Goal: Information Seeking & Learning: Learn about a topic

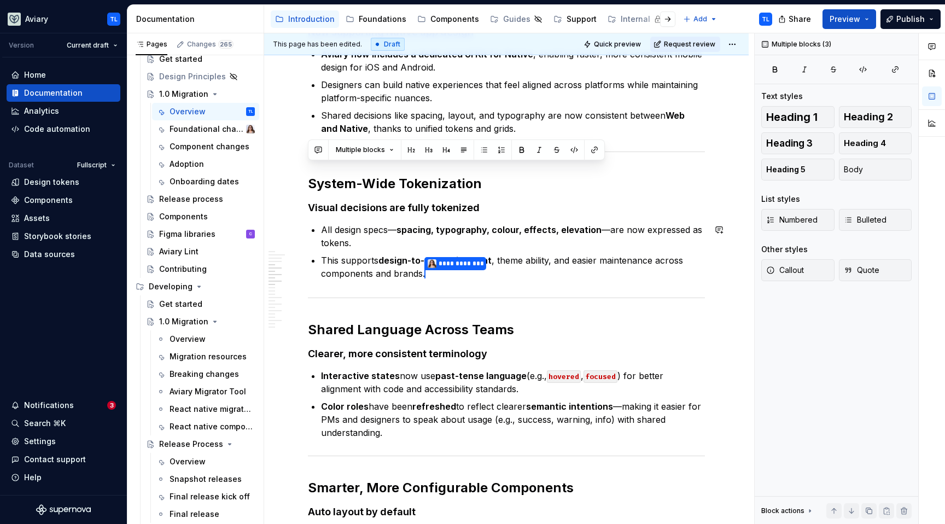
scroll to position [517, 0]
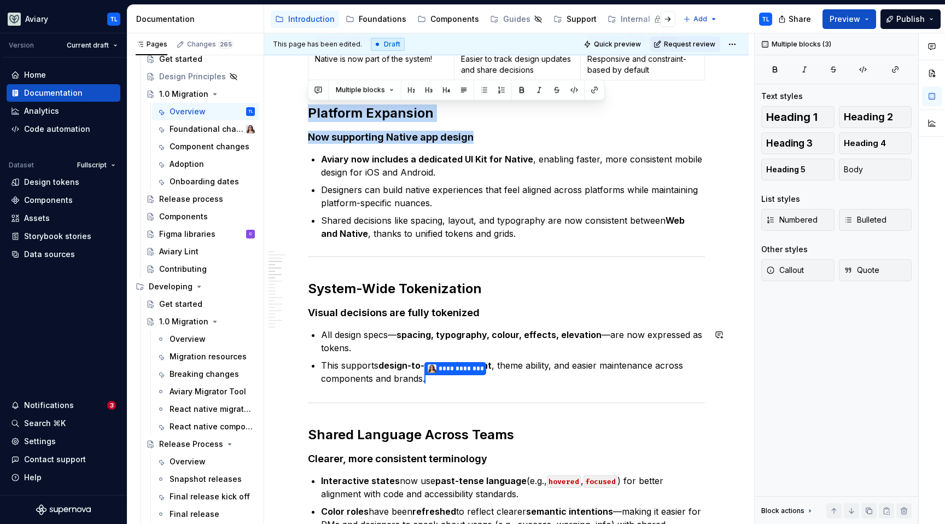
click at [407, 283] on h2 "System-Wide Tokenization" at bounding box center [506, 288] width 397 height 17
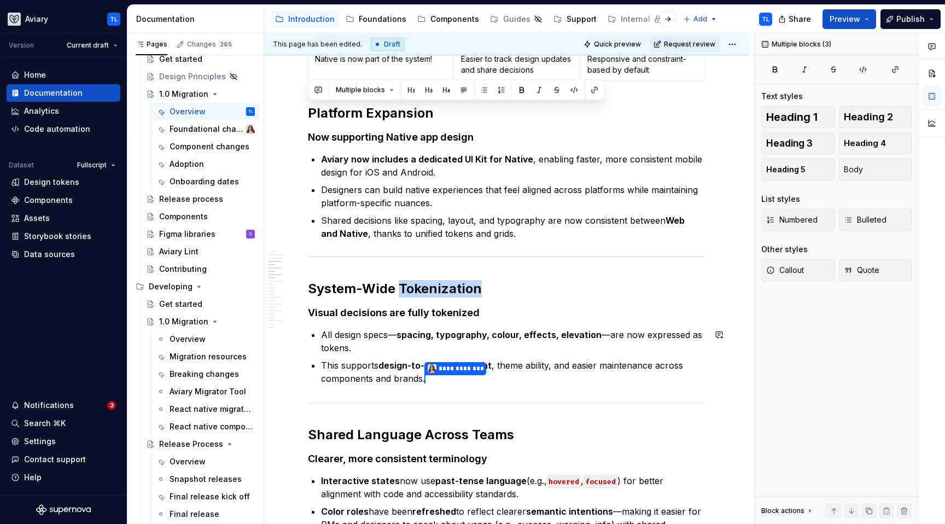
click at [407, 283] on h2 "System-Wide Tokenization" at bounding box center [506, 288] width 397 height 17
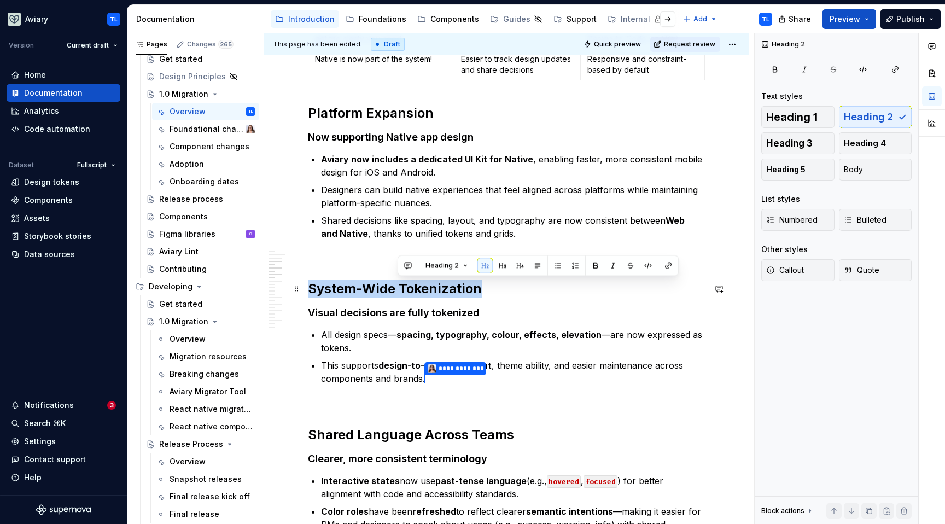
click at [407, 283] on h2 "System-Wide Tokenization" at bounding box center [506, 288] width 397 height 17
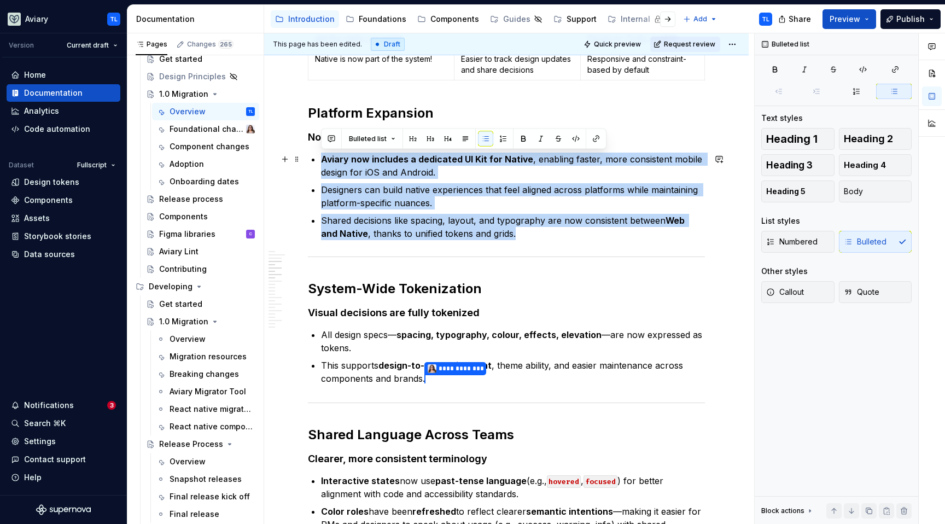
drag, startPoint x: 514, startPoint y: 228, endPoint x: 298, endPoint y: 159, distance: 226.7
copy ul "Aviary now includes a dedicated UI Kit for Native , enabling faster, more consi…"
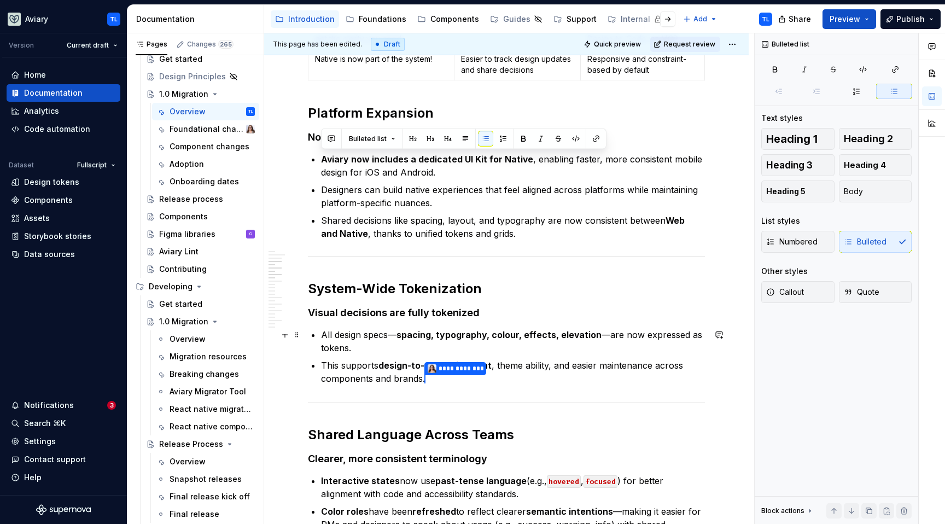
click at [348, 333] on p "All design specs— spacing, typography, colour, effects, elevation —are now expr…" at bounding box center [513, 341] width 384 height 26
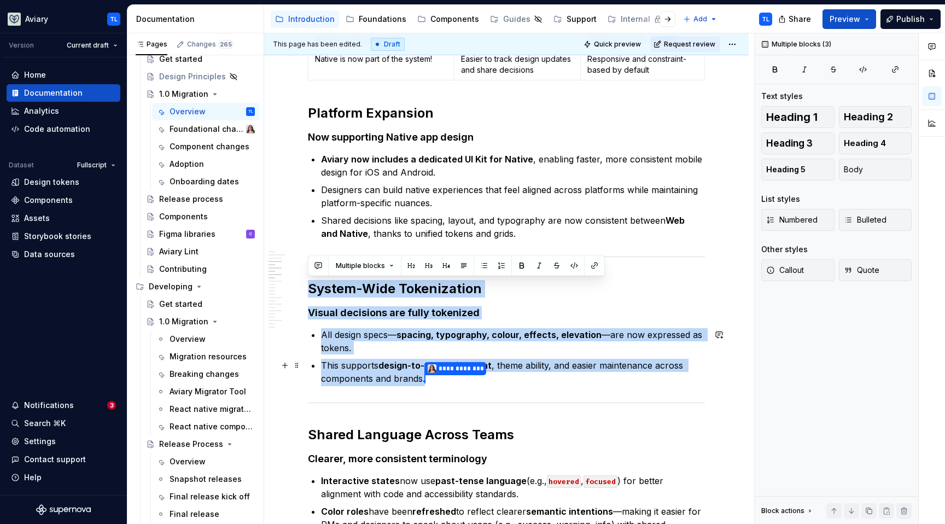
drag, startPoint x: 310, startPoint y: 288, endPoint x: 440, endPoint y: 375, distance: 156.5
copy div "System-Wide Tokenization Visual decisions are fully tokenized All design specs—…"
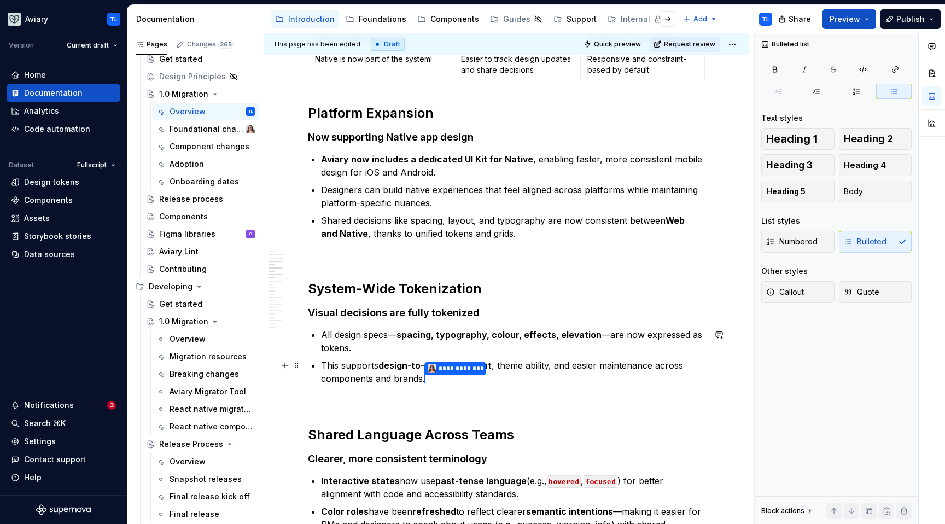
click at [374, 372] on p "**********" at bounding box center [513, 372] width 384 height 27
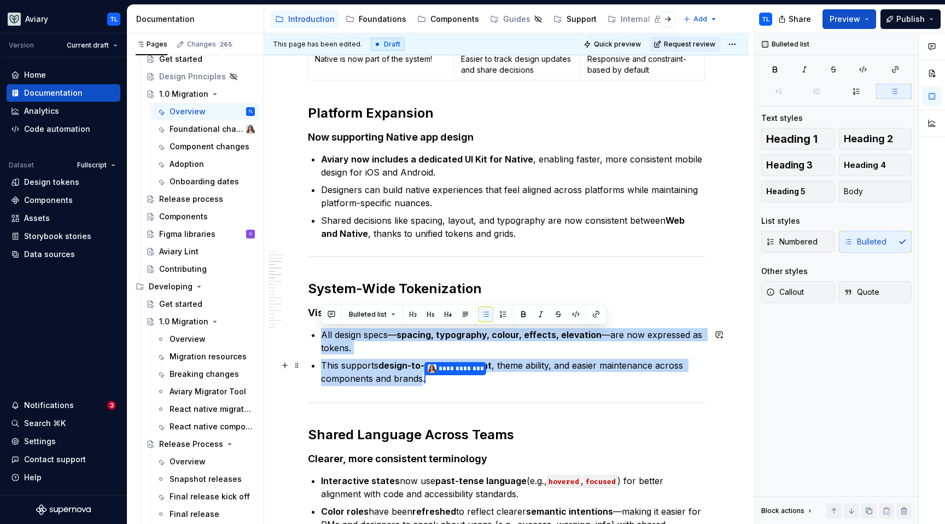
drag, startPoint x: 320, startPoint y: 334, endPoint x: 422, endPoint y: 380, distance: 111.6
copy ul "All design specs— spacing, typography, colour, effects, elevation —are now expr…"
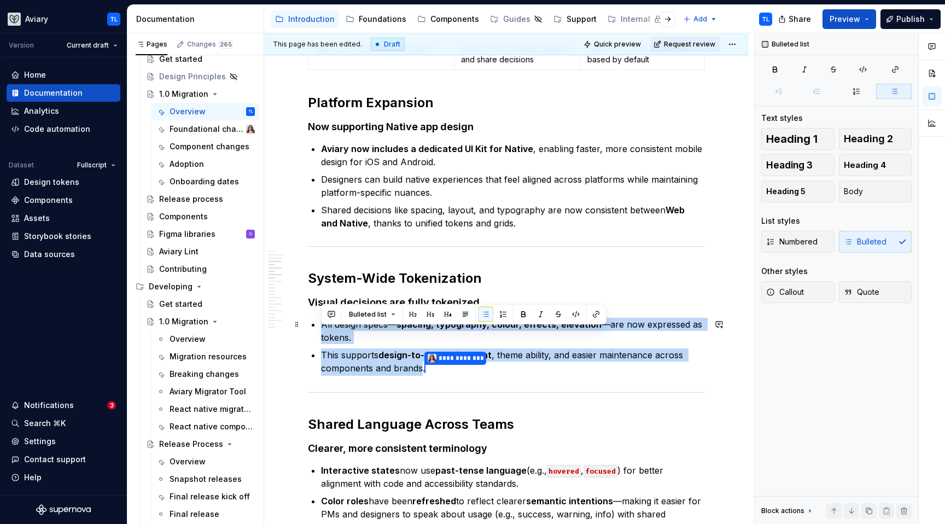
scroll to position [591, 0]
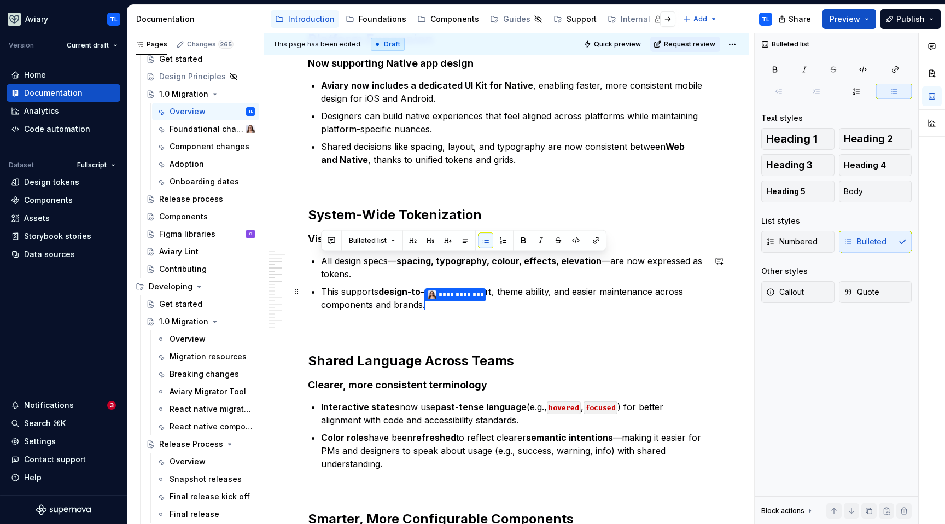
click at [459, 308] on p "**********" at bounding box center [513, 298] width 384 height 27
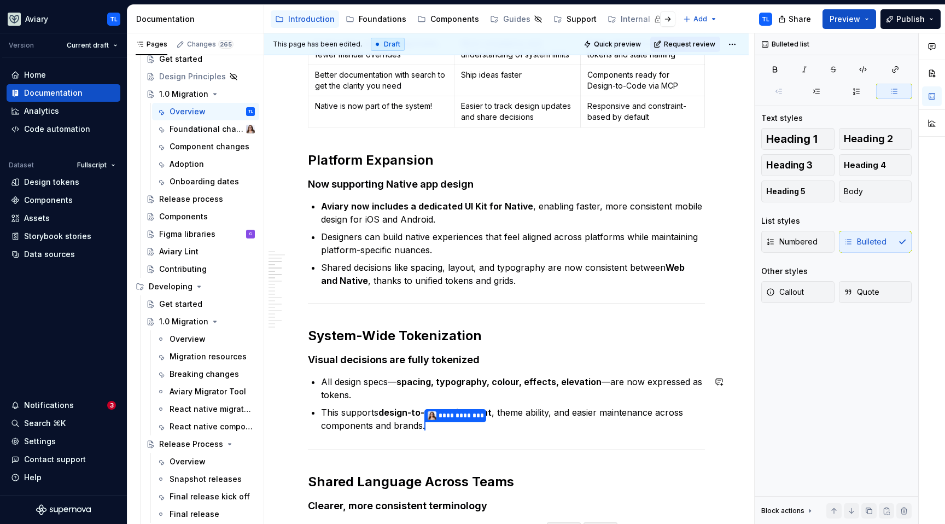
scroll to position [468, 0]
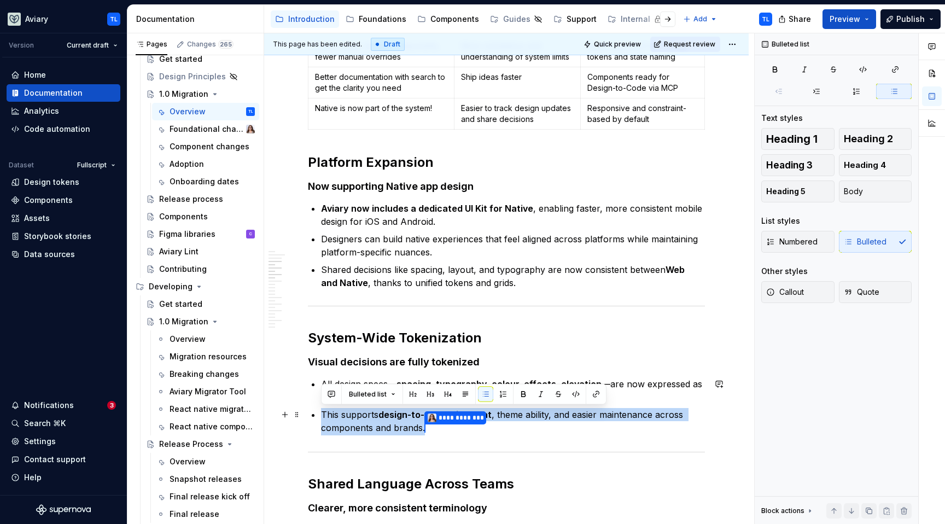
drag, startPoint x: 433, startPoint y: 421, endPoint x: 311, endPoint y: 414, distance: 122.1
copy p "This supports design-to-code alignment , theme ability, and easier maintenance …"
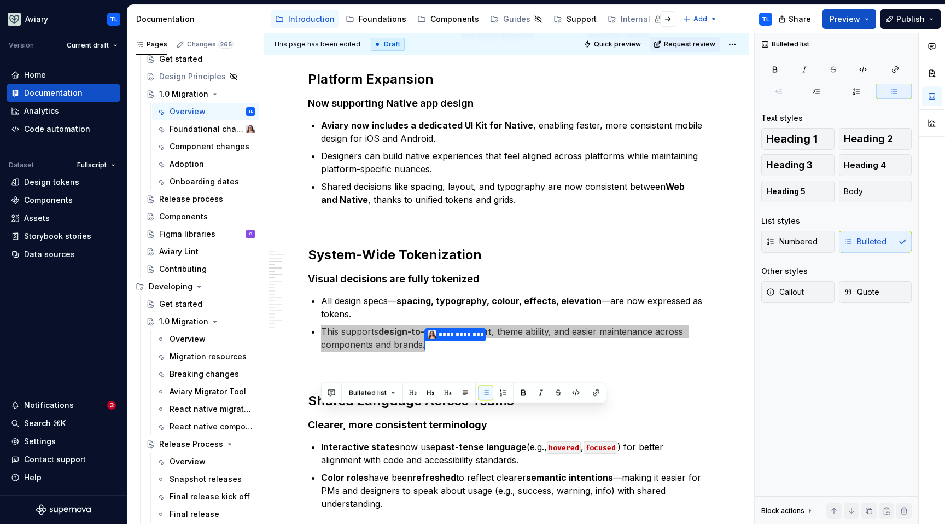
scroll to position [559, 0]
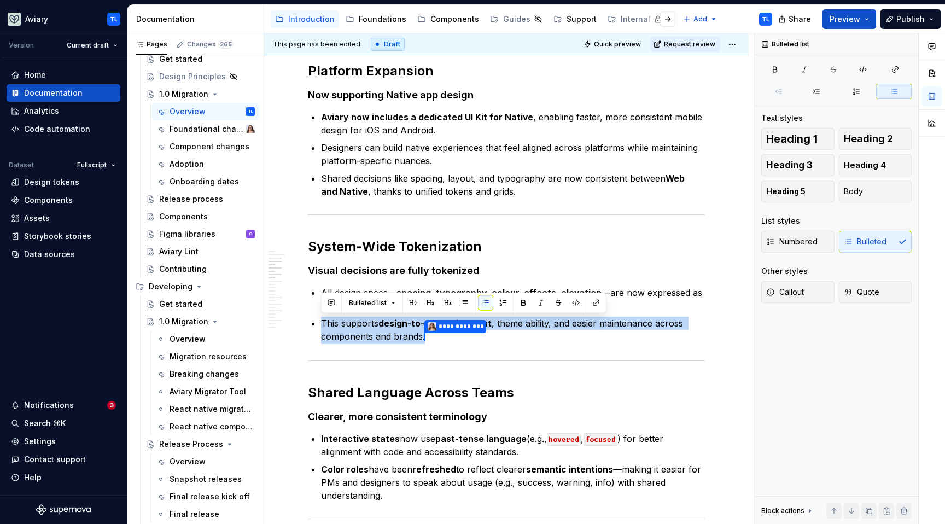
click at [423, 386] on h2 "Shared Language Across Teams" at bounding box center [506, 392] width 397 height 17
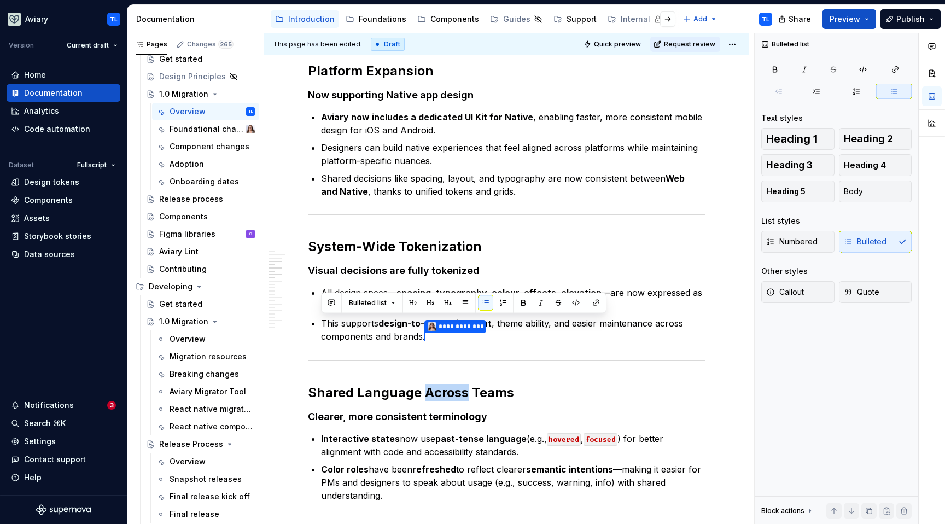
click at [423, 386] on h2 "Shared Language Across Teams" at bounding box center [506, 392] width 397 height 17
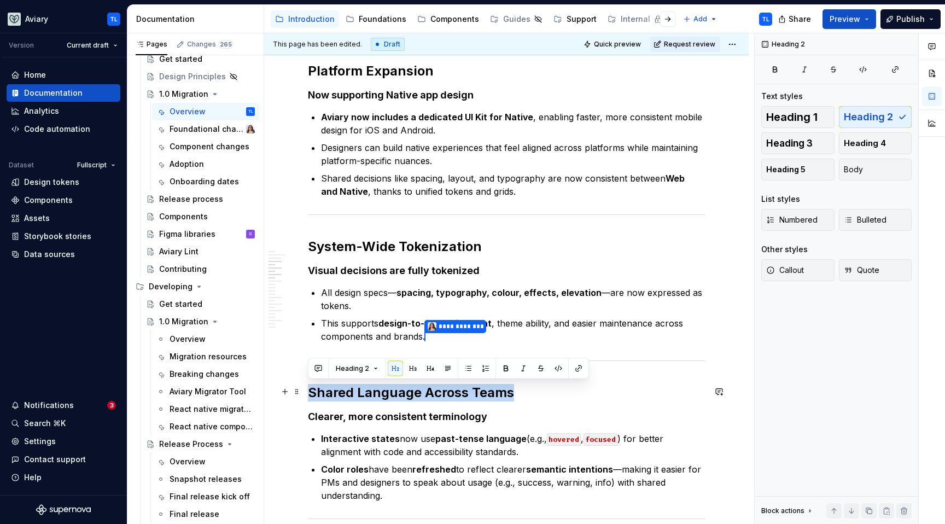
click at [423, 386] on h2 "Shared Language Across Teams" at bounding box center [506, 392] width 397 height 17
copy h2 "Shared Language Across Teams"
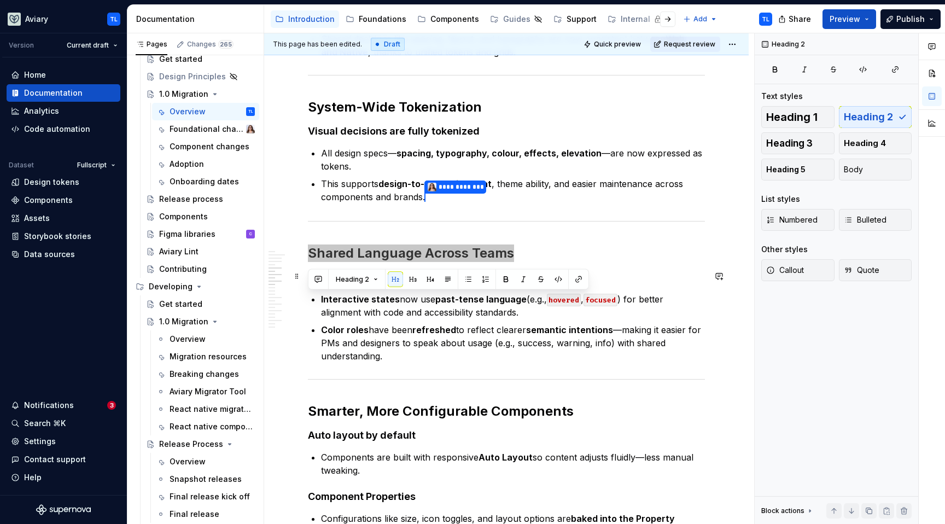
scroll to position [716, 0]
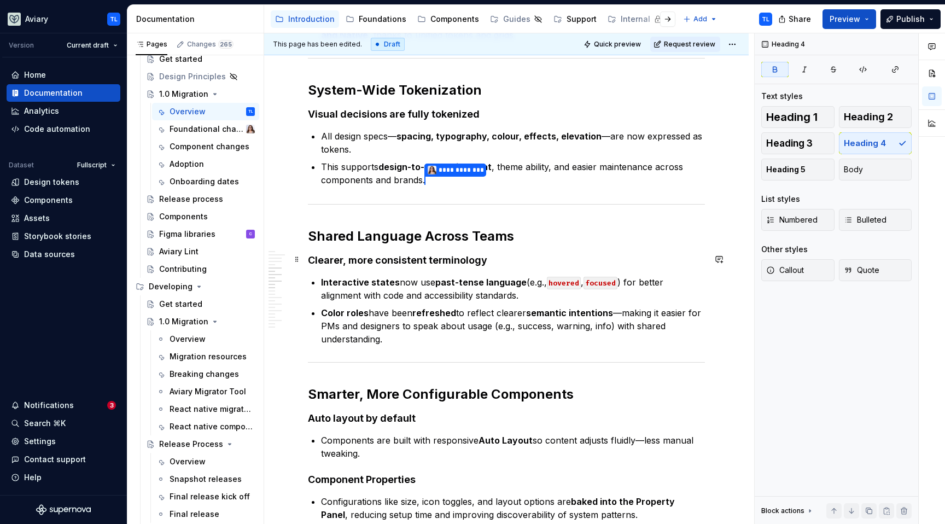
click at [466, 259] on strong "Clearer, more consistent terminology" at bounding box center [397, 259] width 179 height 11
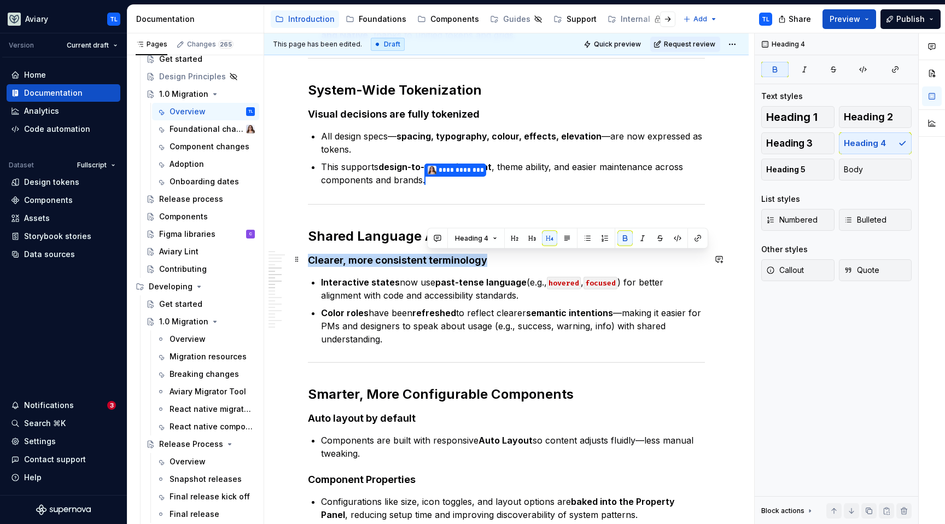
click at [466, 259] on strong "Clearer, more consistent terminology" at bounding box center [397, 259] width 179 height 11
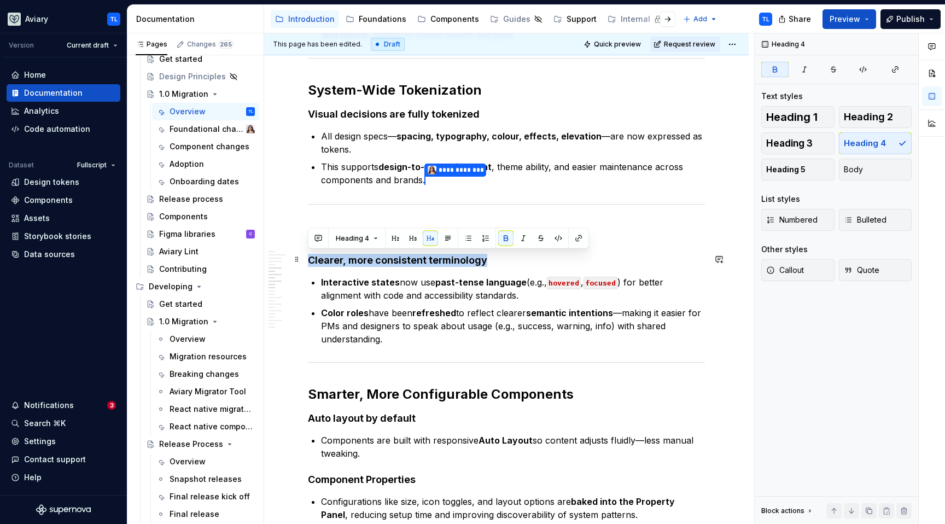
copy strong "Clearer, more consistent terminology"
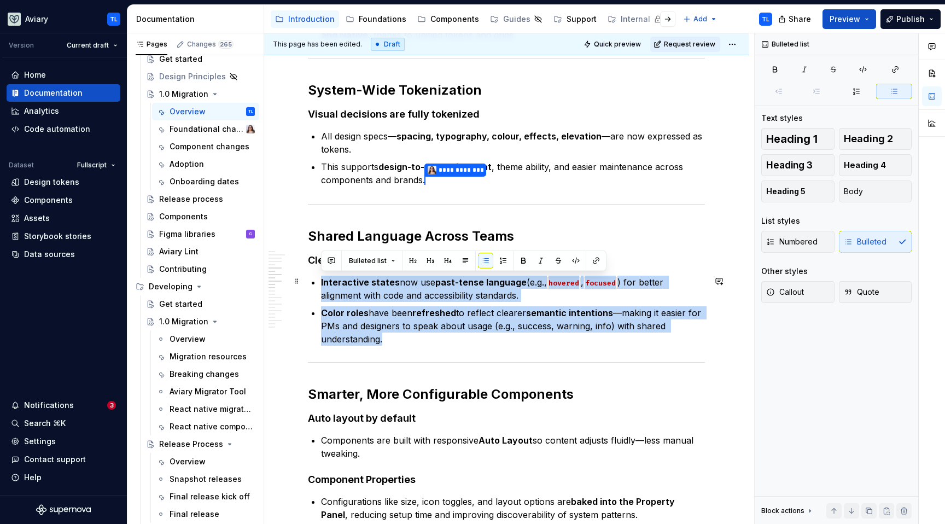
drag, startPoint x: 396, startPoint y: 336, endPoint x: 313, endPoint y: 282, distance: 98.4
click at [321, 282] on ul "Interactive states now use past-tense language (e.g., hovered , focused ) for b…" at bounding box center [513, 311] width 384 height 70
copy ul "Interactive states now use past-tense language (e.g., hovered , focused ) for b…"
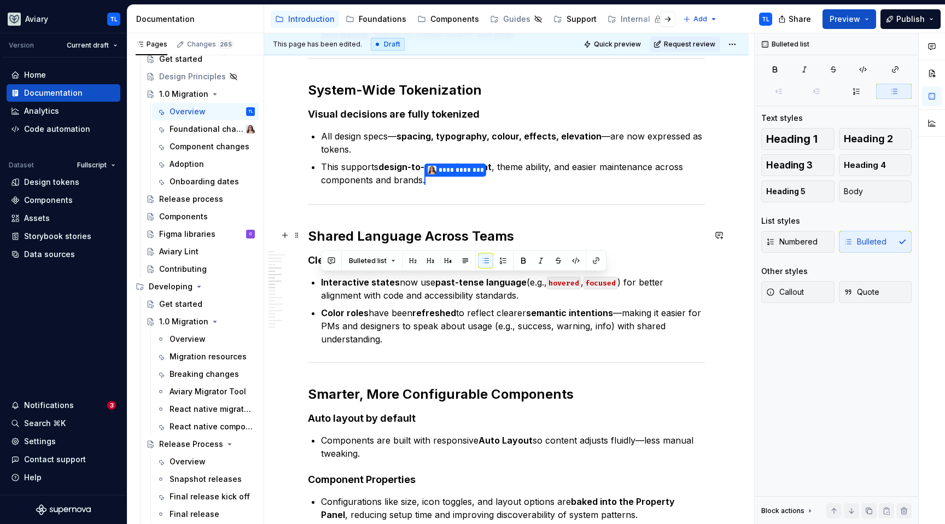
click at [318, 231] on h2 "Shared Language Across Teams" at bounding box center [506, 235] width 397 height 17
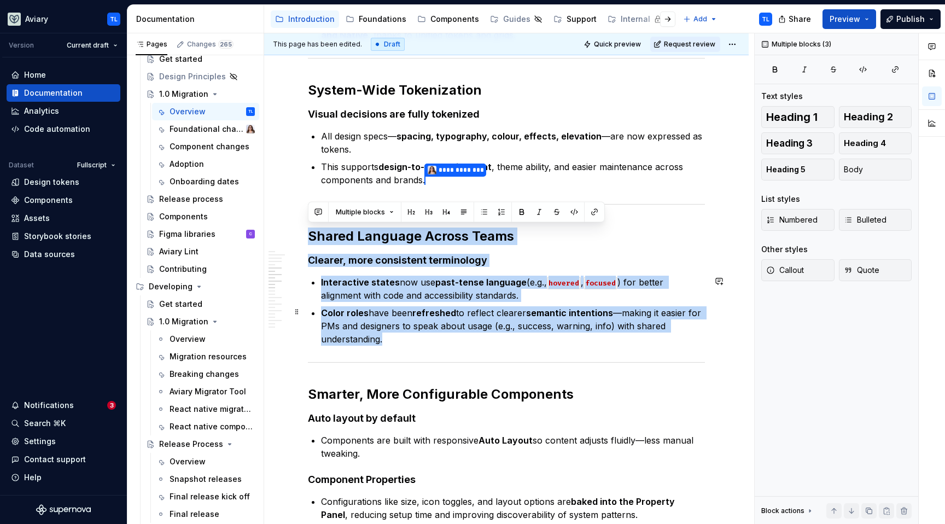
drag, startPoint x: 309, startPoint y: 232, endPoint x: 390, endPoint y: 336, distance: 131.4
click at [390, 336] on div "A more unified, scalable, and code-ready design system Aviary 1.0 marks the nex…" at bounding box center [506, 444] width 397 height 1889
copy div "Shared Language Across Teams Clearer, more consistent terminology Interactive s…"
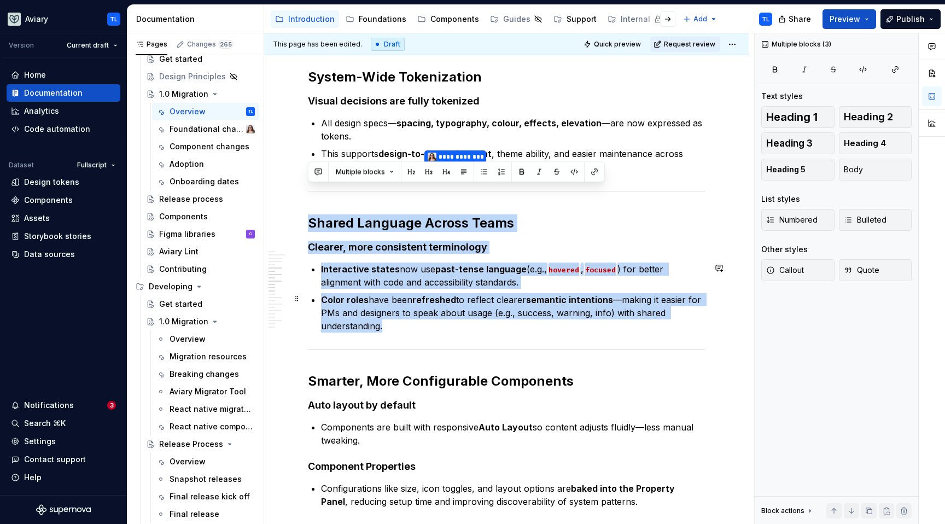
scroll to position [790, 0]
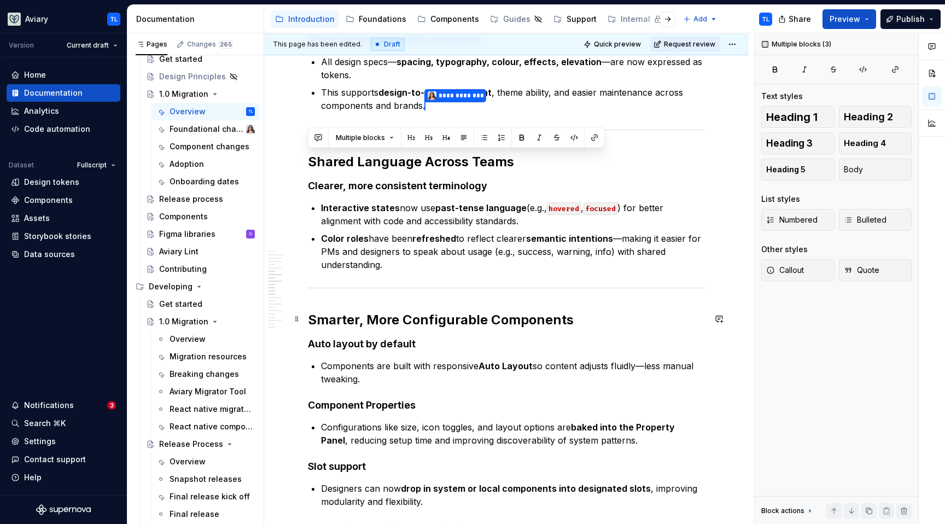
click at [469, 315] on h2 "Smarter, More Configurable Components" at bounding box center [506, 319] width 397 height 17
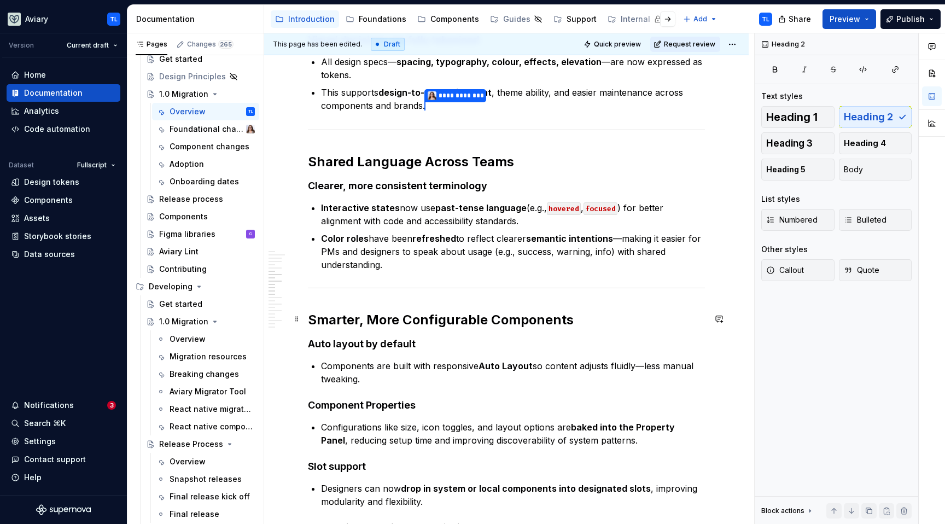
click at [469, 314] on h2 "Smarter, More Configurable Components" at bounding box center [506, 319] width 397 height 17
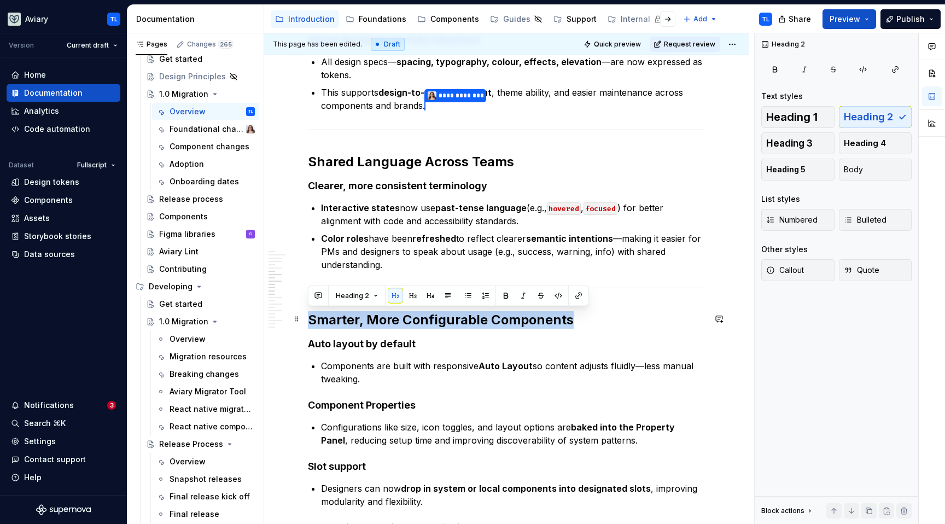
click at [469, 314] on h2 "Smarter, More Configurable Components" at bounding box center [506, 319] width 397 height 17
copy h2 "Smarter, More Configurable Components"
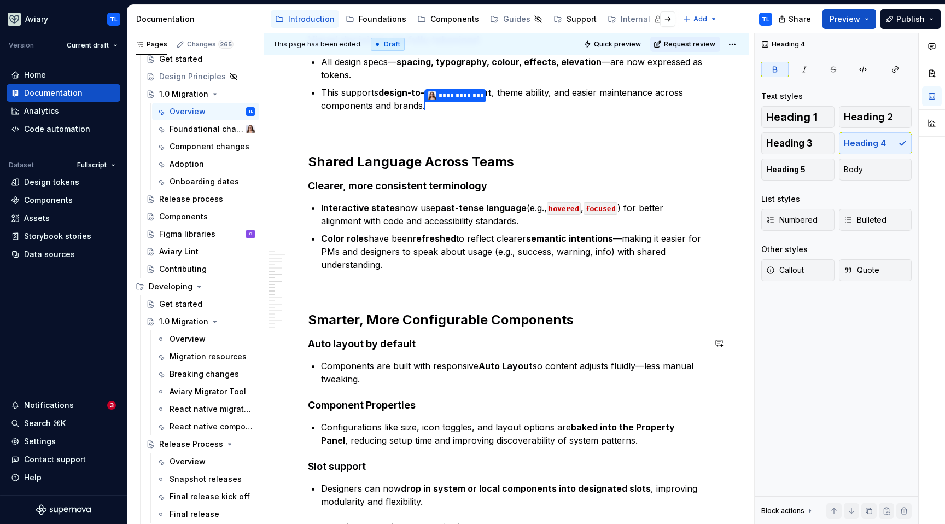
click at [319, 330] on div "A more unified, scalable, and code-ready design system Aviary 1.0 marks the nex…" at bounding box center [506, 370] width 397 height 1889
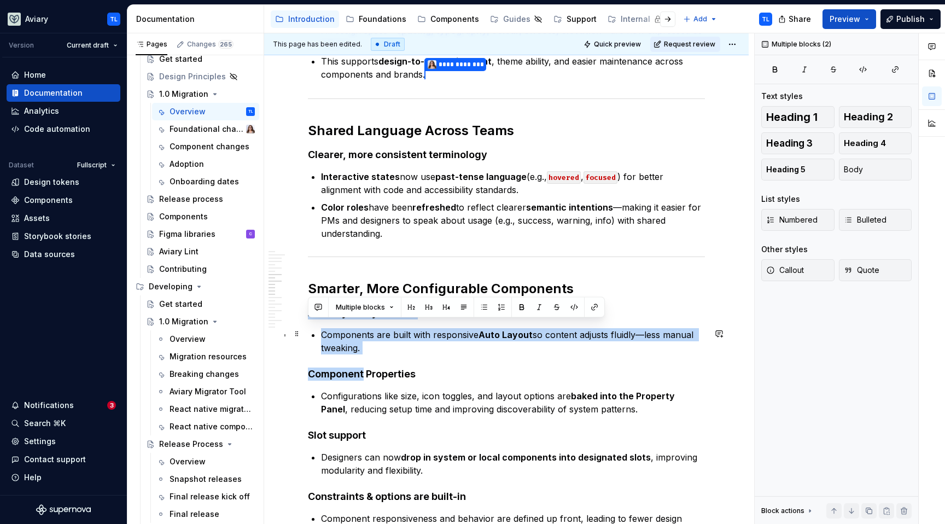
scroll to position [888, 0]
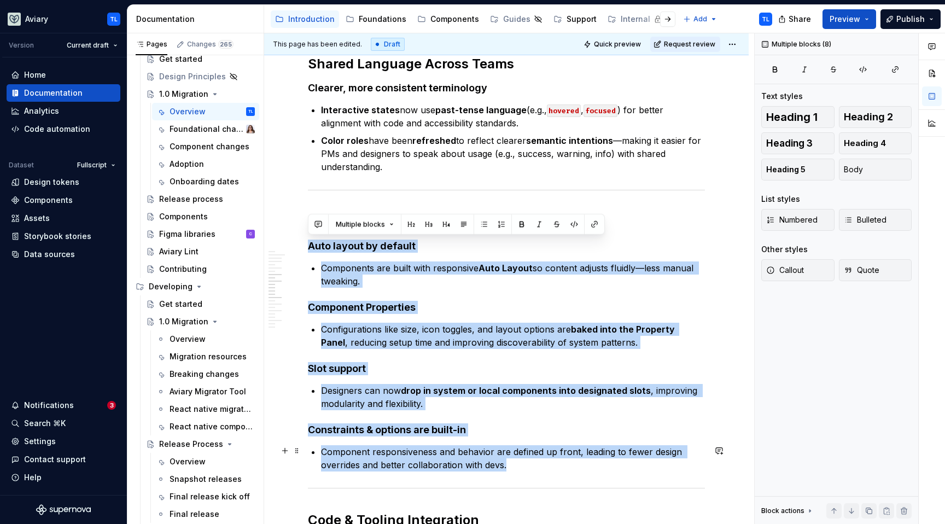
drag, startPoint x: 311, startPoint y: 341, endPoint x: 510, endPoint y: 468, distance: 236.0
click at [510, 468] on div "A more unified, scalable, and code-ready design system Aviary 1.0 marks the nex…" at bounding box center [506, 272] width 397 height 1889
copy div "Auto layout by default Components are built with responsive Auto Layout so cont…"
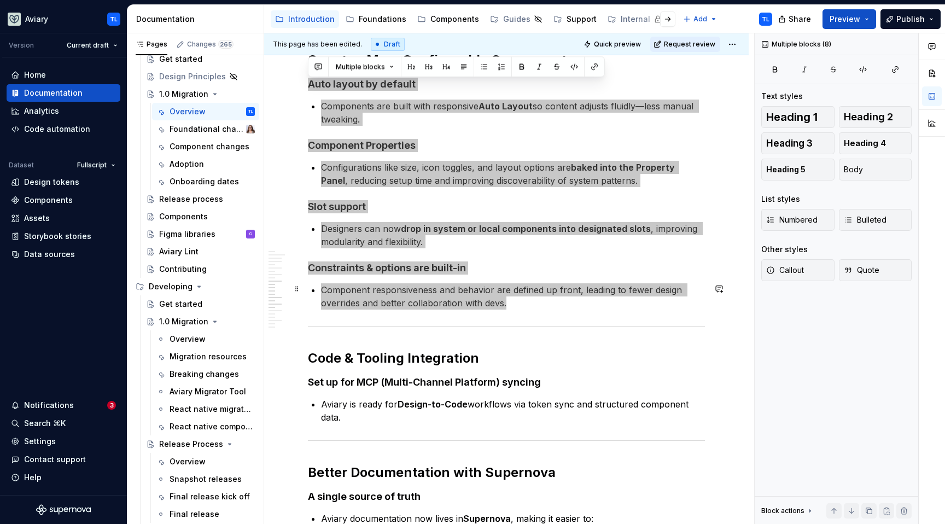
scroll to position [1084, 0]
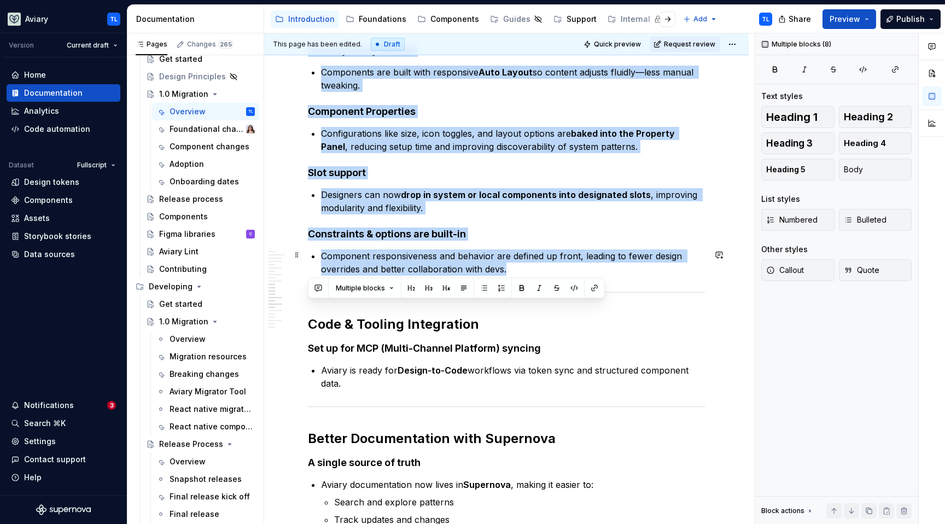
click at [381, 318] on h2 "Code & Tooling Integration" at bounding box center [506, 323] width 397 height 17
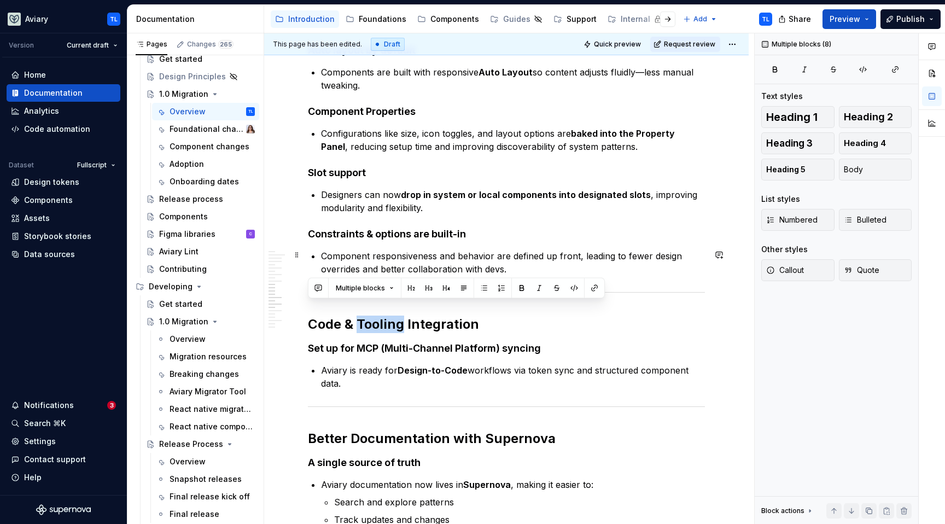
click at [381, 318] on h2 "Code & Tooling Integration" at bounding box center [506, 323] width 397 height 17
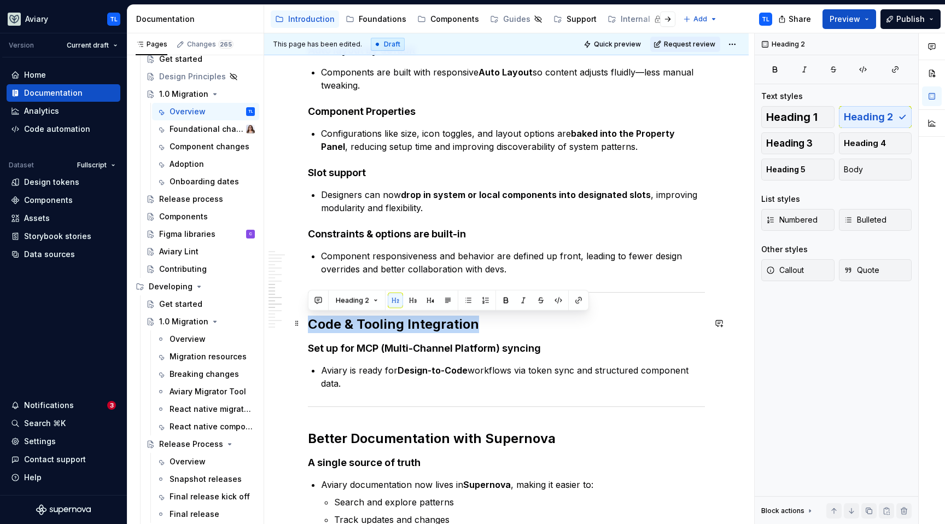
click at [381, 318] on h2 "Code & Tooling Integration" at bounding box center [506, 323] width 397 height 17
click at [312, 347] on strong "Set up for MCP (Multi-Channel Platform) syncing" at bounding box center [424, 347] width 233 height 11
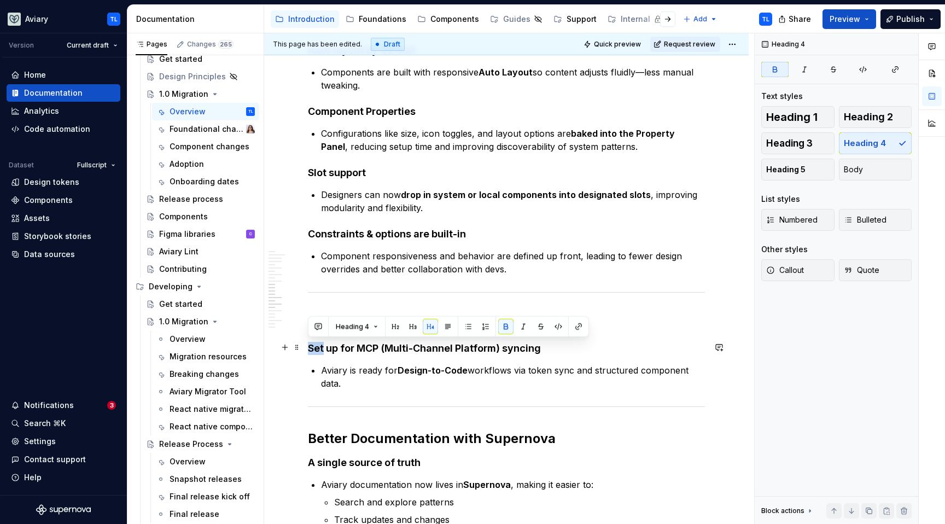
click at [312, 347] on strong "Set up for MCP (Multi-Channel Platform) syncing" at bounding box center [424, 347] width 233 height 11
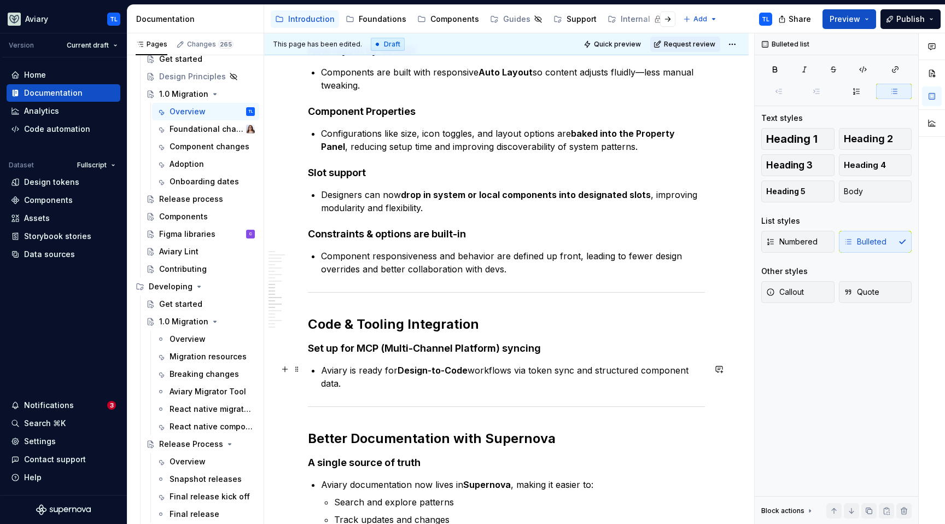
click at [354, 369] on p "Aviary is ready for Design-to-Code workflows via token sync and structured comp…" at bounding box center [513, 377] width 384 height 26
click at [320, 347] on strong "Set up for MCP (Multi-Channel Platform) syncing" at bounding box center [424, 347] width 233 height 11
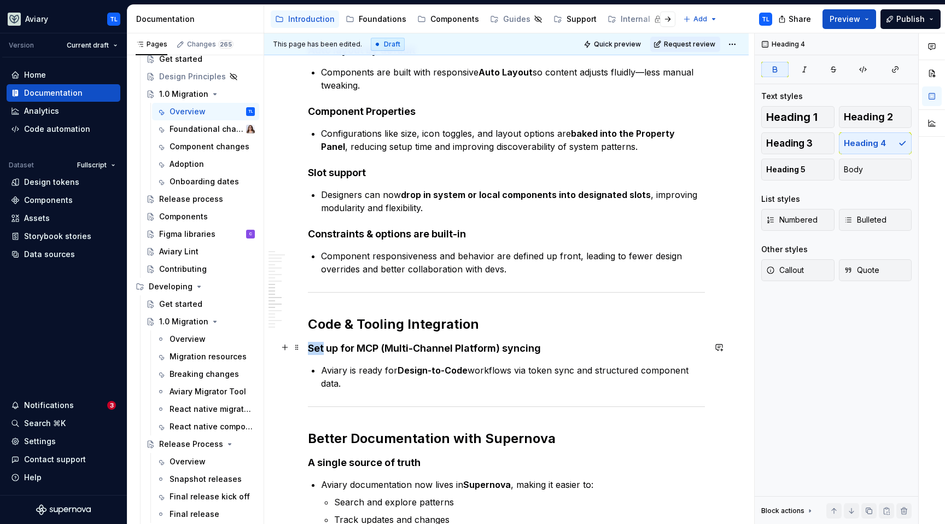
click at [320, 347] on strong "Set up for MCP (Multi-Channel Platform) syncing" at bounding box center [424, 347] width 233 height 11
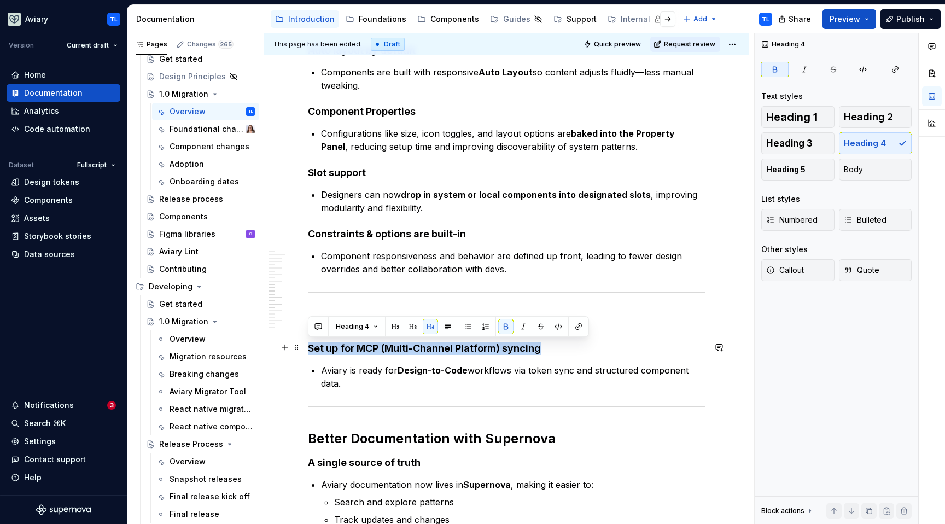
click at [320, 347] on strong "Set up for MCP (Multi-Channel Platform) syncing" at bounding box center [424, 347] width 233 height 11
click at [485, 346] on strong "Set up for MCP (Multi-Channel Platform) syncing" at bounding box center [424, 347] width 233 height 11
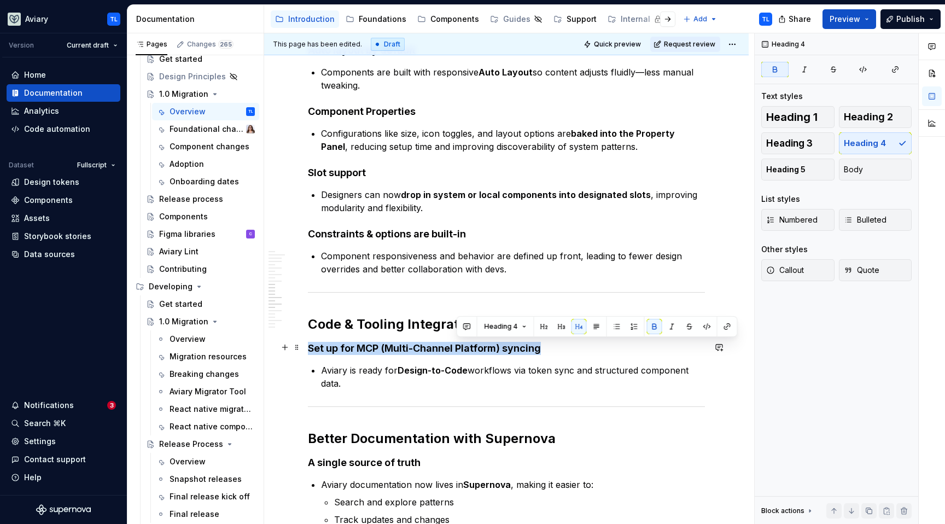
click at [484, 346] on strong "Set up for MCP (Multi-Channel Platform) syncing" at bounding box center [424, 347] width 233 height 11
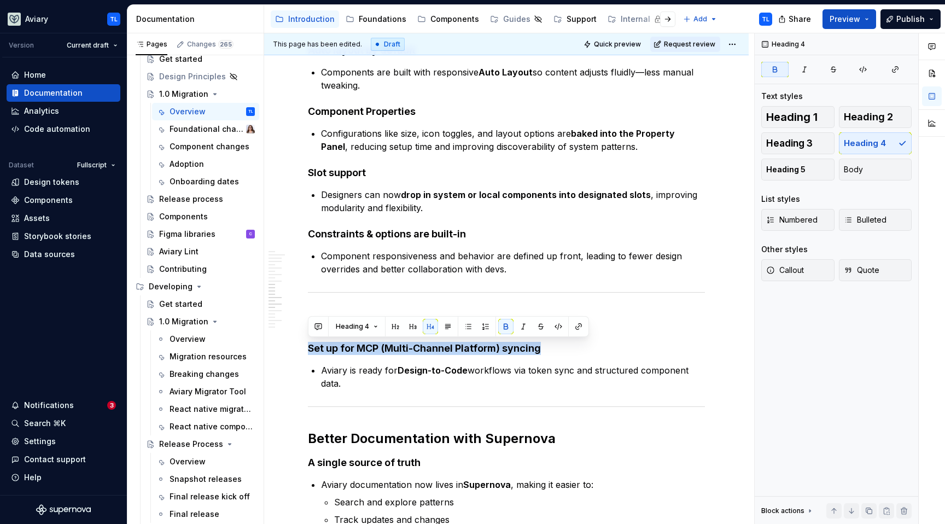
click at [367, 375] on p "Aviary is ready for Design-to-Code workflows via token sync and structured comp…" at bounding box center [513, 377] width 384 height 26
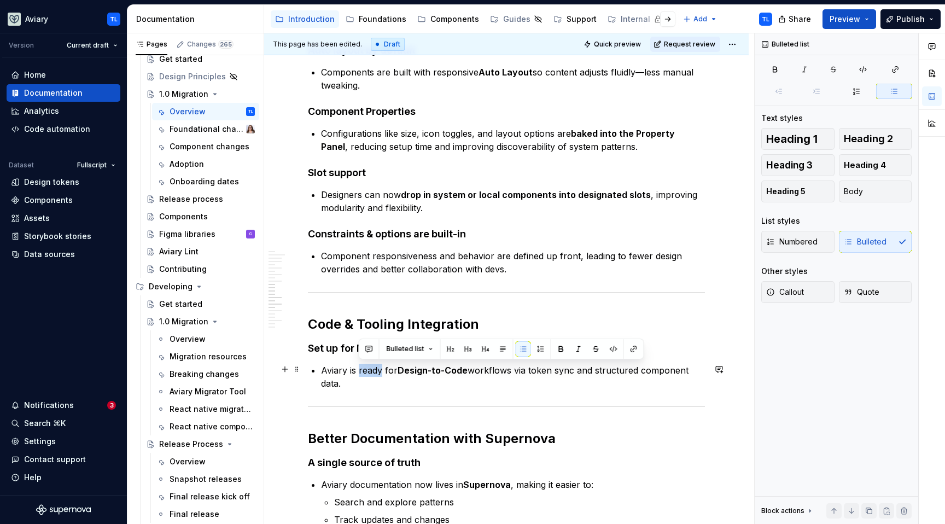
click at [367, 375] on p "Aviary is ready for Design-to-Code workflows via token sync and structured comp…" at bounding box center [513, 377] width 384 height 26
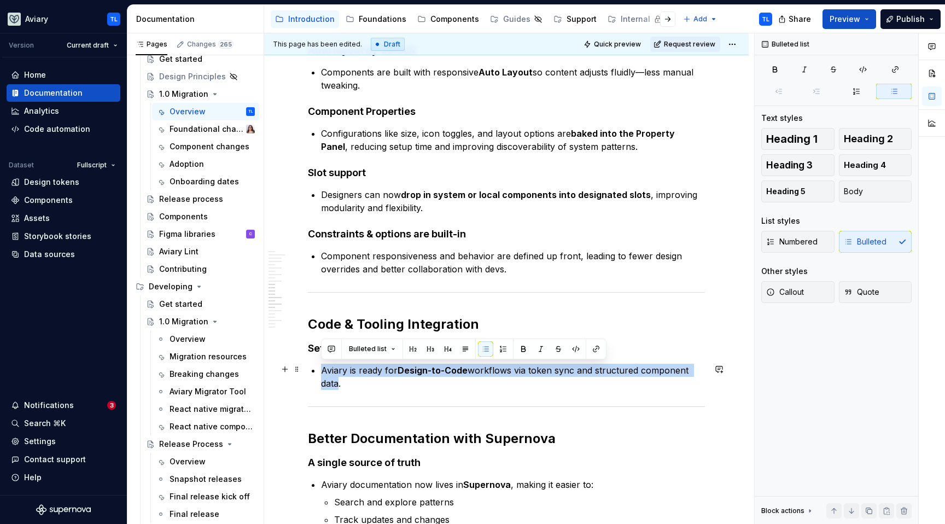
drag, startPoint x: 323, startPoint y: 370, endPoint x: 350, endPoint y: 385, distance: 31.1
click at [336, 384] on p "Aviary is ready for Design-to-Code workflows via token sync and structured comp…" at bounding box center [513, 377] width 384 height 26
drag, startPoint x: 356, startPoint y: 383, endPoint x: 322, endPoint y: 368, distance: 37.7
click at [323, 369] on p "Aviary is ready for Design-to-Code workflows via token sync and structured comp…" at bounding box center [513, 377] width 384 height 26
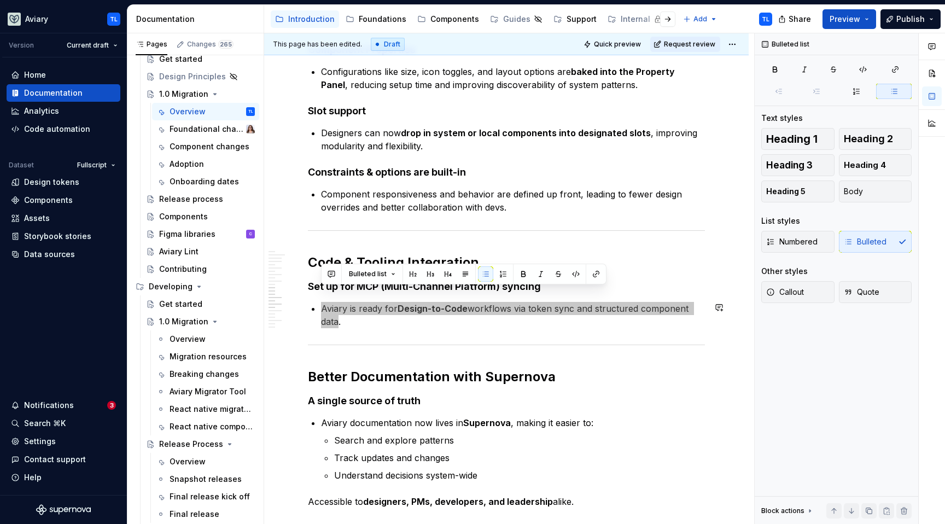
scroll to position [1160, 0]
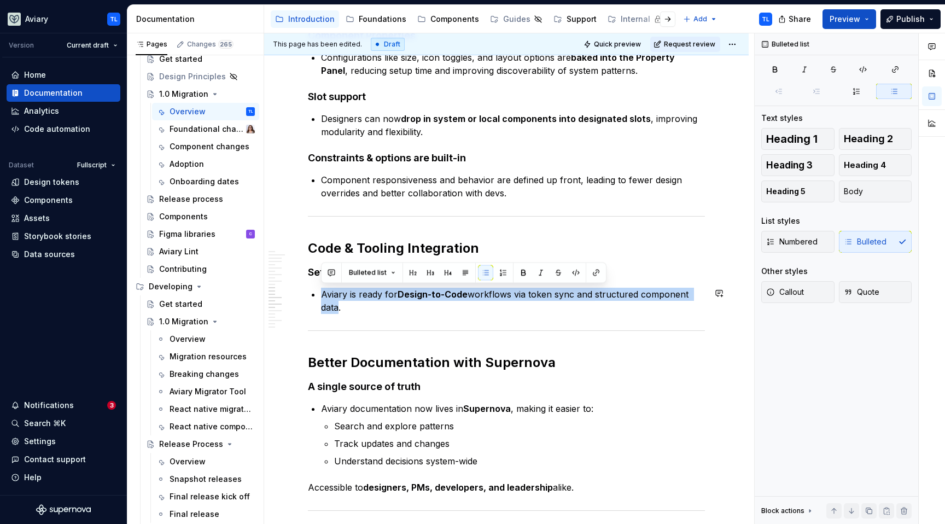
click at [402, 361] on h2 "Better Documentation with Supernova" at bounding box center [506, 362] width 397 height 17
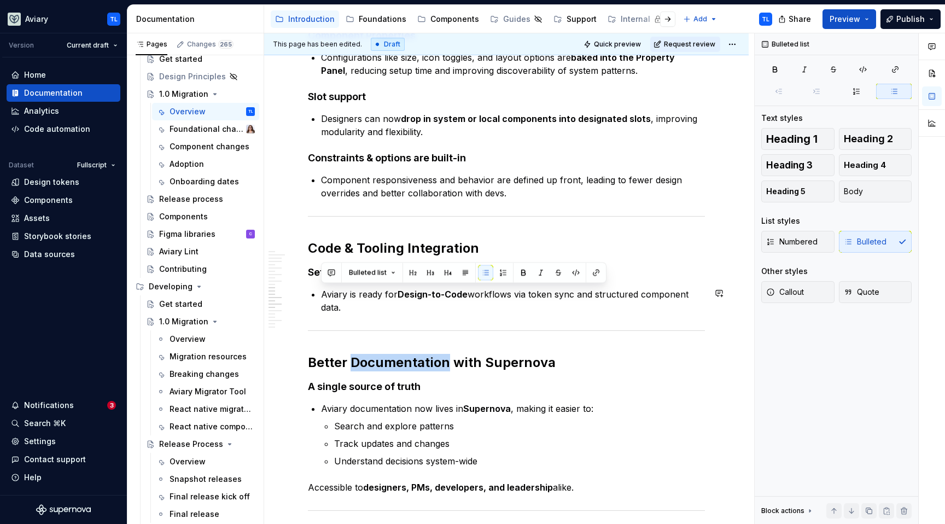
click at [402, 361] on h2 "Better Documentation with Supernova" at bounding box center [506, 362] width 397 height 17
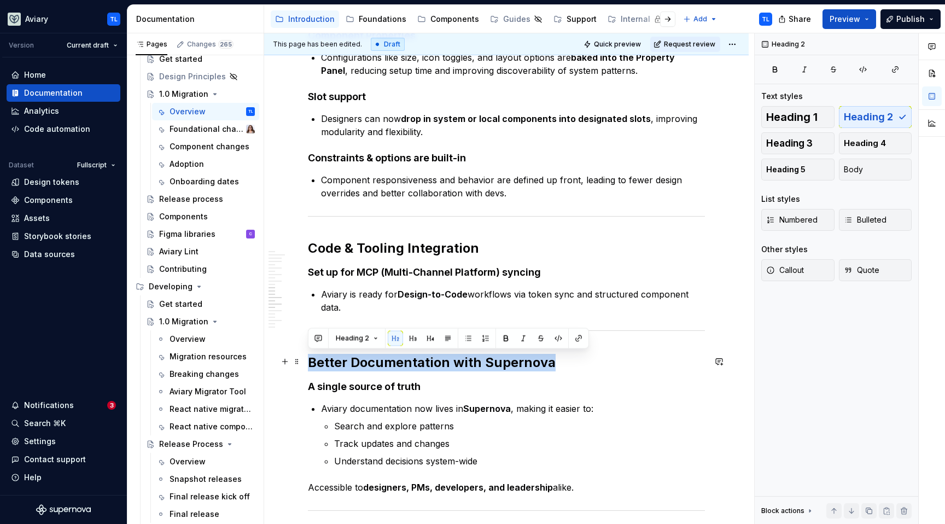
click at [402, 361] on h2 "Better Documentation with Supernova" at bounding box center [506, 362] width 397 height 17
click at [336, 383] on strong "A single source of truth" at bounding box center [364, 386] width 113 height 11
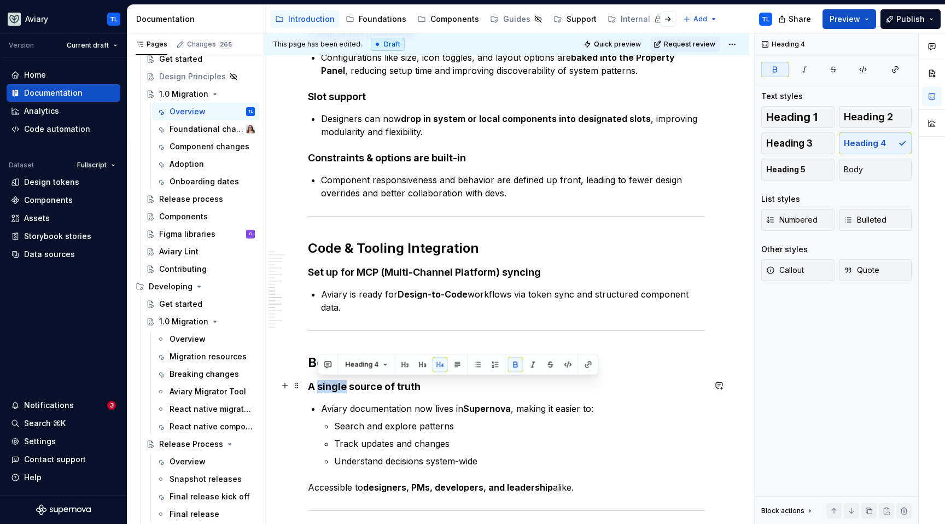
click at [336, 383] on strong "A single source of truth" at bounding box center [364, 386] width 113 height 11
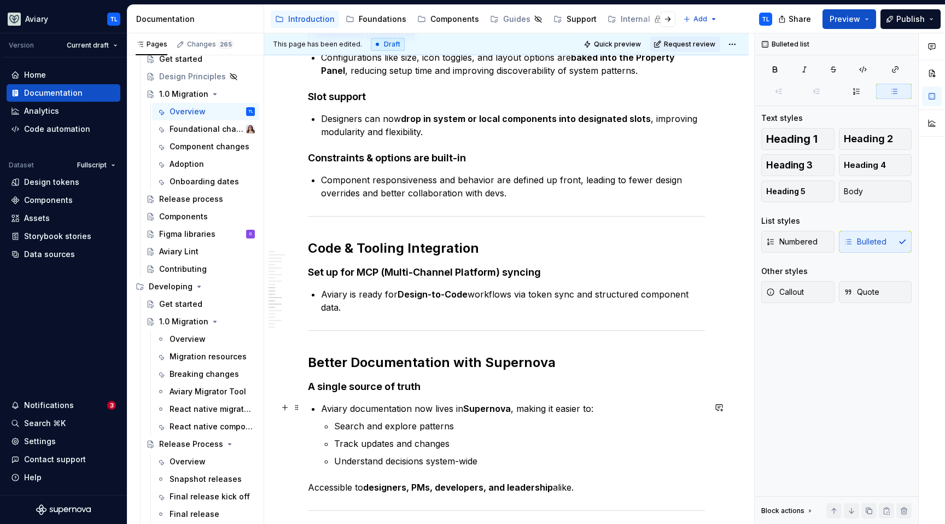
click at [317, 402] on div "A more unified, scalable, and code-ready design system Aviary 1.0 marks the nex…" at bounding box center [506, 0] width 397 height 1889
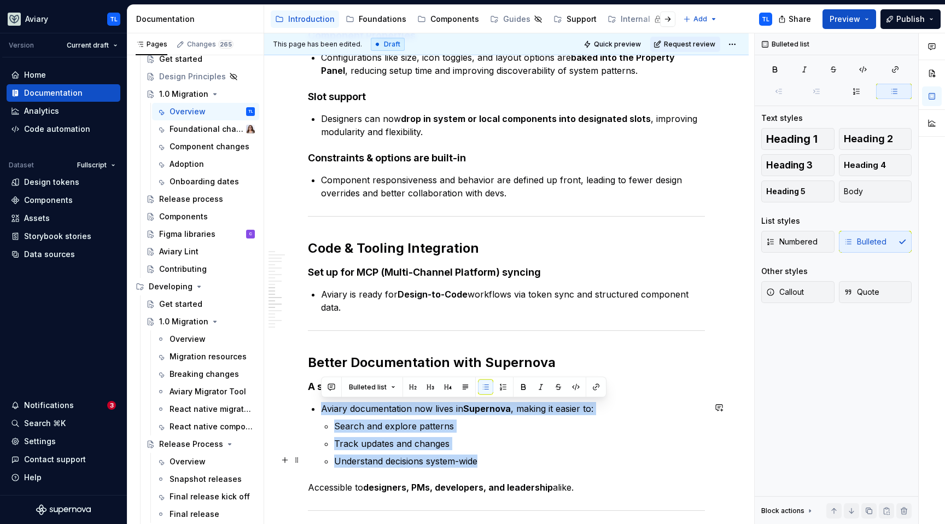
drag, startPoint x: 317, startPoint y: 408, endPoint x: 516, endPoint y: 457, distance: 205.0
click at [516, 457] on div "A more unified, scalable, and code-ready design system Aviary 1.0 marks the nex…" at bounding box center [506, 0] width 397 height 1889
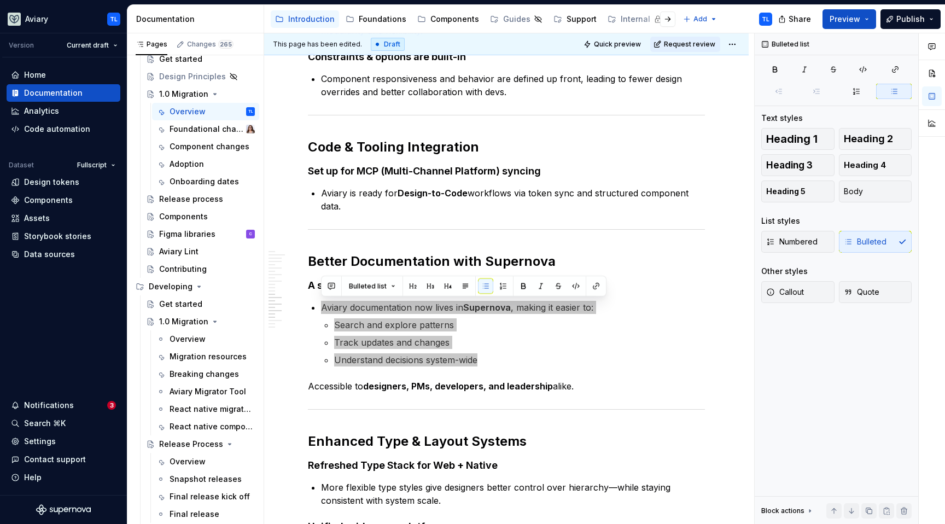
scroll to position [1355, 0]
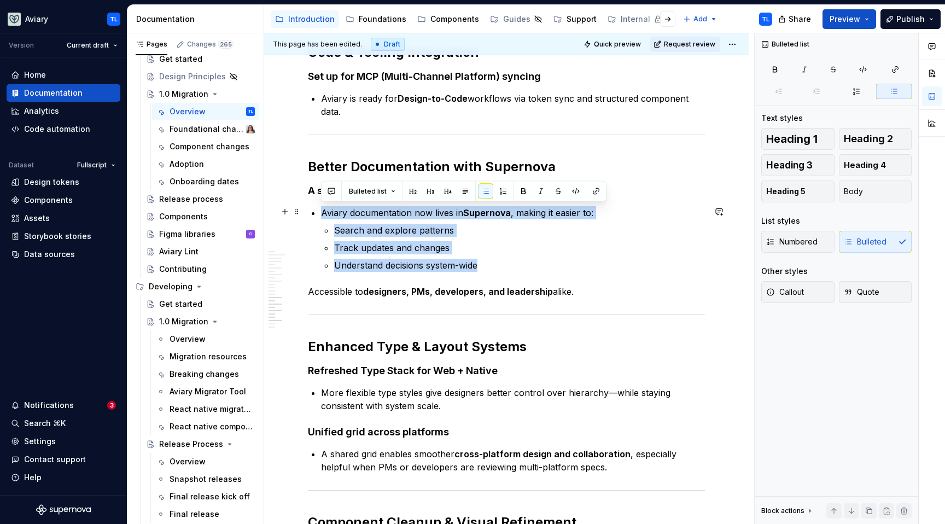
click at [389, 341] on h2 "Enhanced Type & Layout Systems" at bounding box center [506, 346] width 397 height 17
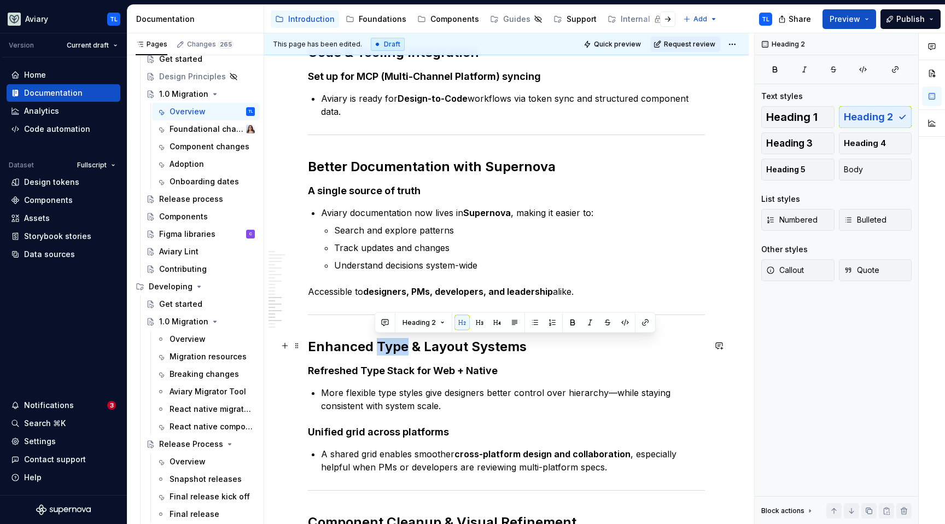
click at [389, 341] on h2 "Enhanced Type & Layout Systems" at bounding box center [506, 346] width 397 height 17
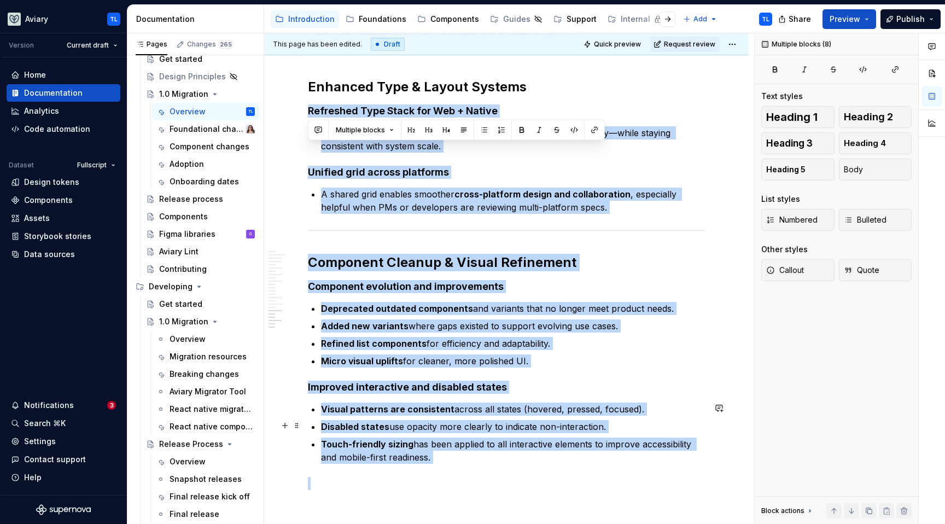
scroll to position [1653, 0]
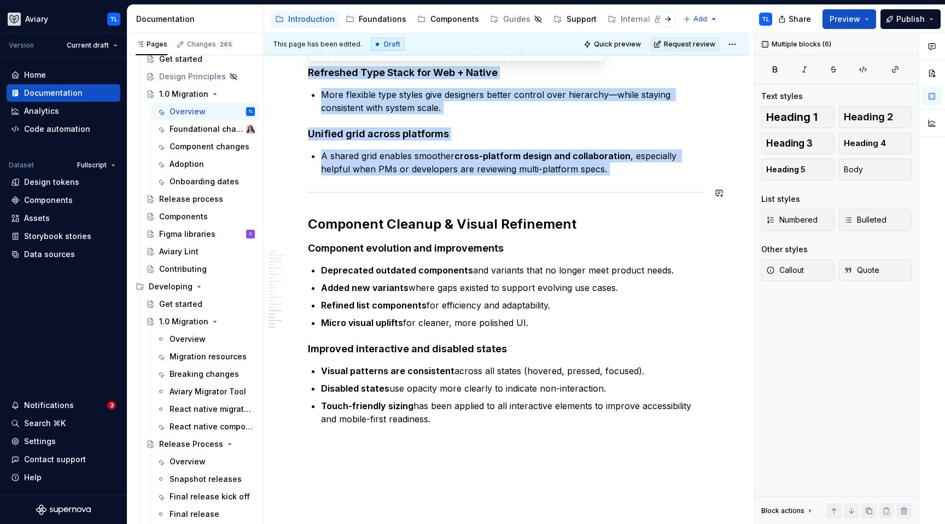
drag, startPoint x: 310, startPoint y: 371, endPoint x: 652, endPoint y: 179, distance: 391.7
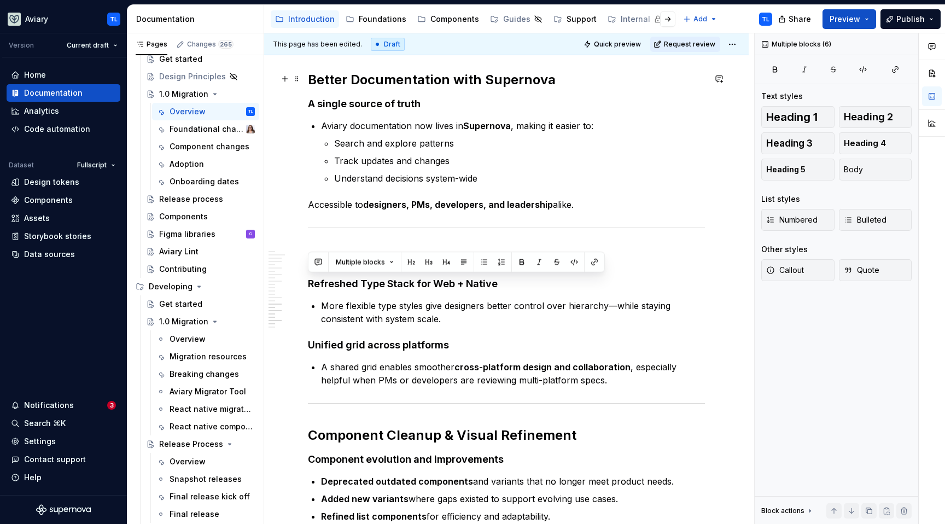
scroll to position [1423, 0]
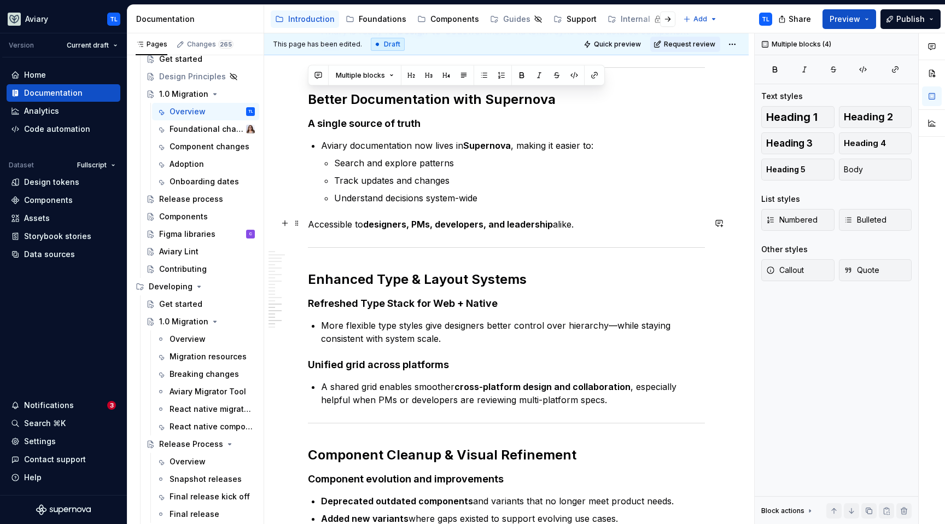
drag, startPoint x: 310, startPoint y: 78, endPoint x: 599, endPoint y: 219, distance: 321.3
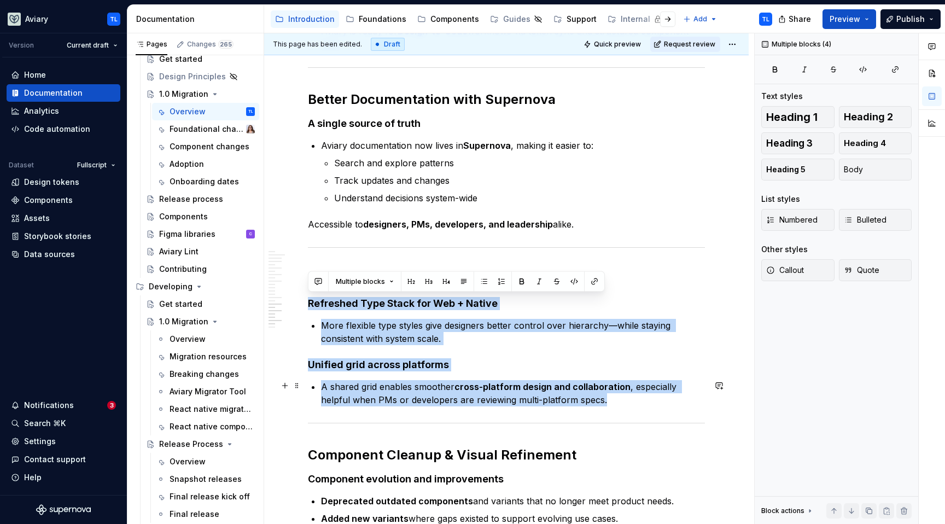
drag, startPoint x: 309, startPoint y: 303, endPoint x: 641, endPoint y: 396, distance: 344.8
click at [430, 305] on strong "Refreshed Type Stack for Web + Native" at bounding box center [403, 302] width 190 height 11
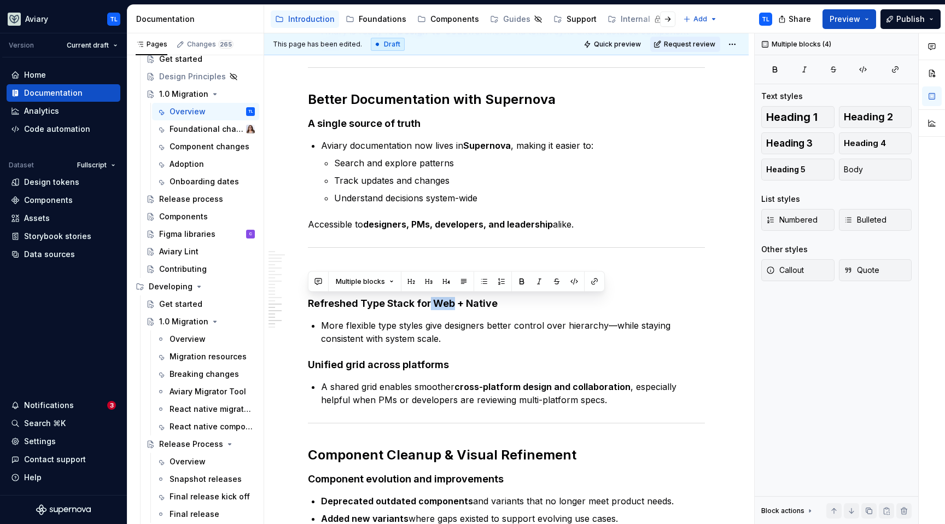
click at [429, 305] on strong "Refreshed Type Stack for Web + Native" at bounding box center [403, 302] width 190 height 11
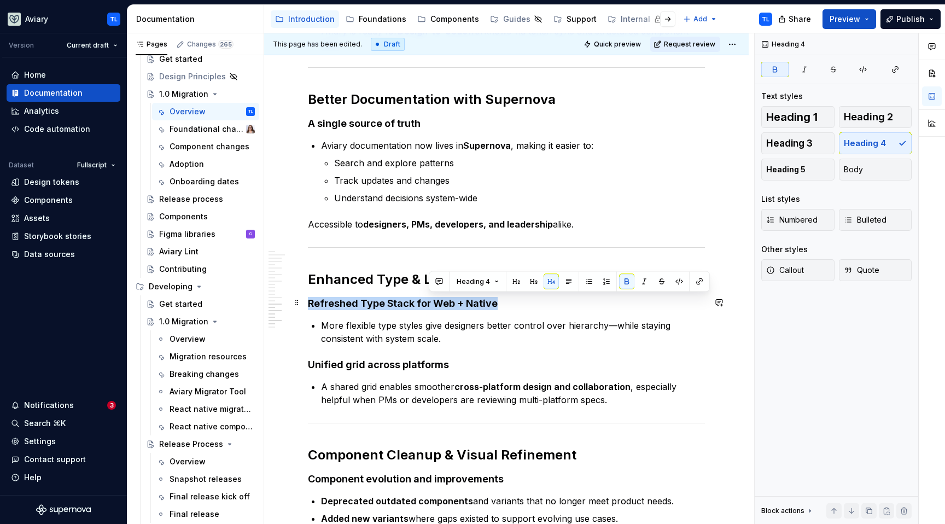
click at [429, 305] on strong "Refreshed Type Stack for Web + Native" at bounding box center [403, 302] width 190 height 11
click at [390, 327] on p "More flexible type styles give designers better control over hierarchy—while st…" at bounding box center [513, 332] width 384 height 26
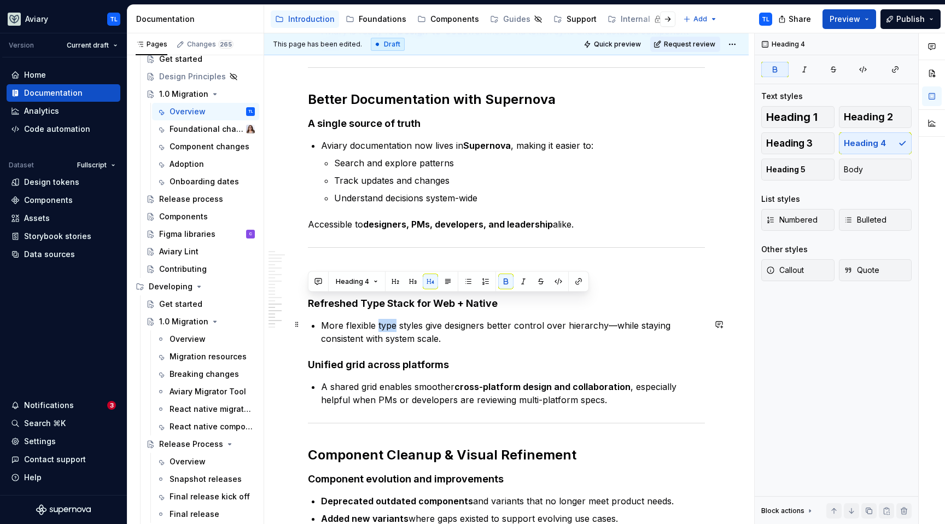
click at [390, 327] on p "More flexible type styles give designers better control over hierarchy—while st…" at bounding box center [513, 332] width 384 height 26
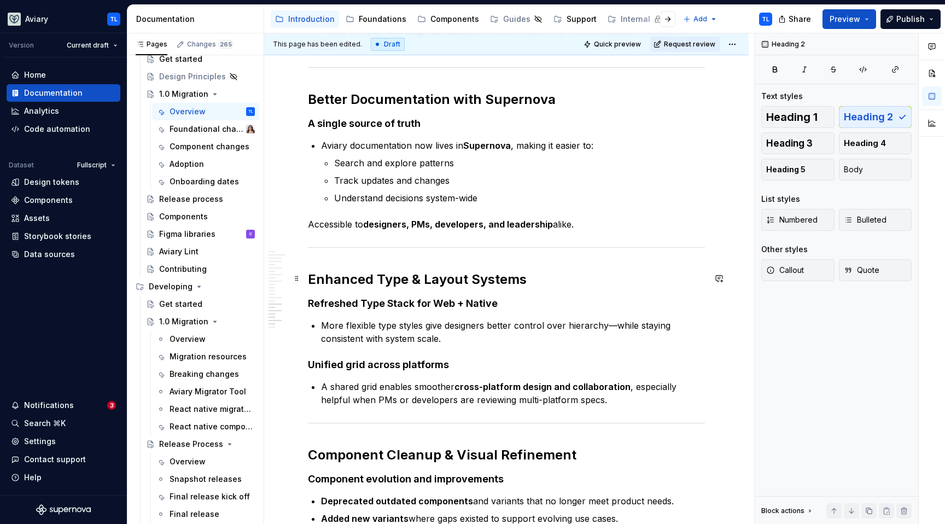
click at [394, 278] on h2 "Enhanced Type & Layout Systems" at bounding box center [506, 279] width 397 height 17
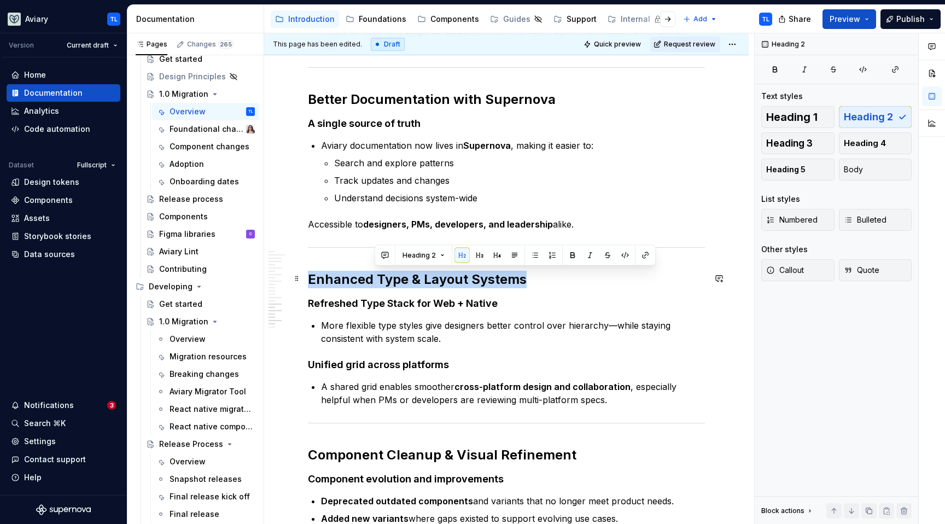
click at [394, 278] on h2 "Enhanced Type & Layout Systems" at bounding box center [506, 279] width 397 height 17
click at [395, 306] on strong "Refreshed Type Stack for Web + Native" at bounding box center [403, 302] width 190 height 11
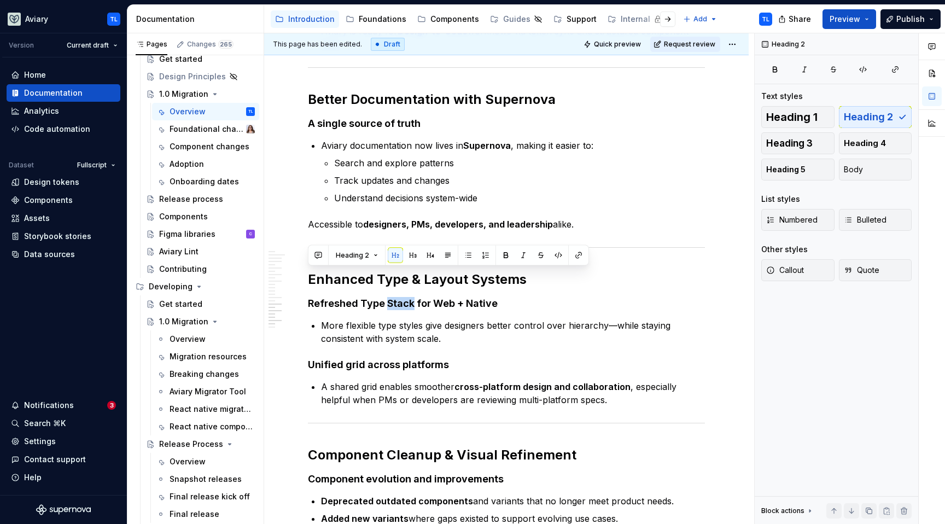
click at [395, 306] on strong "Refreshed Type Stack for Web + Native" at bounding box center [403, 302] width 190 height 11
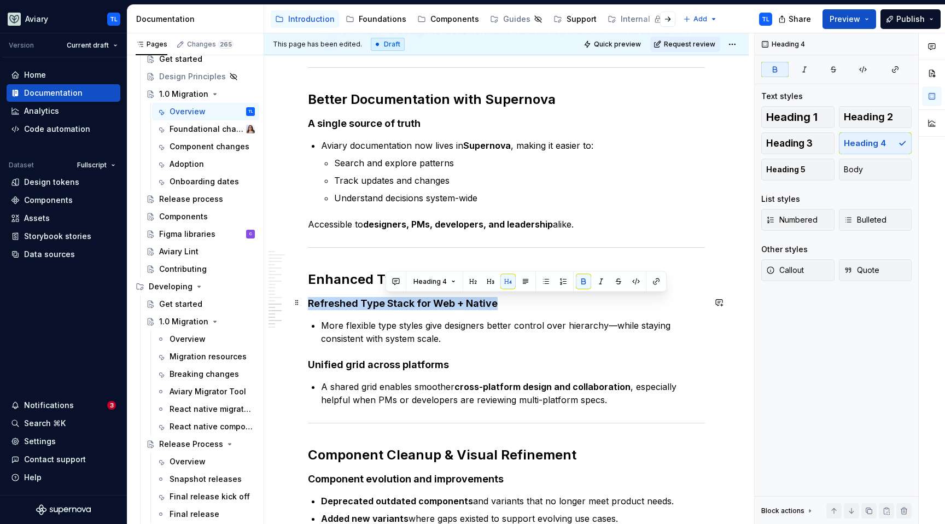
click at [395, 306] on strong "Refreshed Type Stack for Web + Native" at bounding box center [403, 302] width 190 height 11
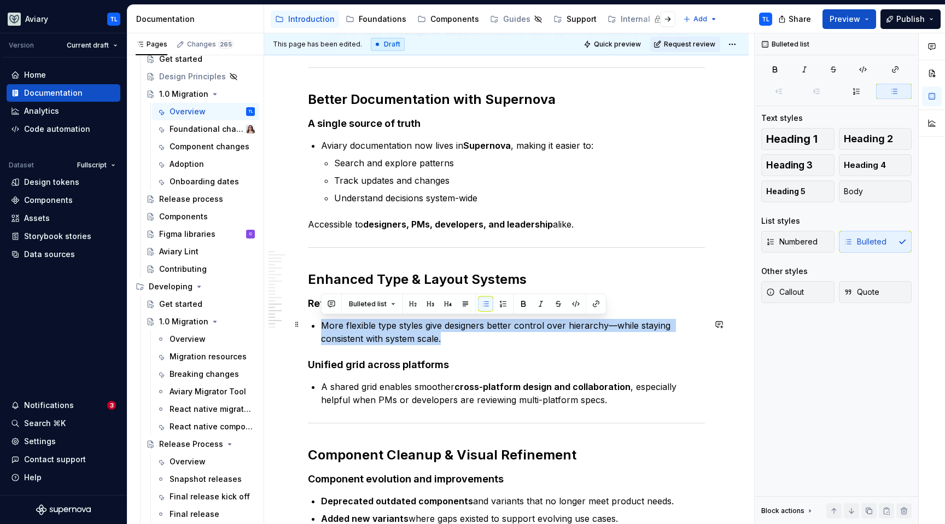
drag, startPoint x: 323, startPoint y: 324, endPoint x: 472, endPoint y: 341, distance: 149.7
click at [472, 341] on p "More flexible type styles give designers better control over hierarchy—while st…" at bounding box center [513, 332] width 384 height 26
click at [350, 365] on strong "Unified grid across platforms" at bounding box center [378, 364] width 141 height 11
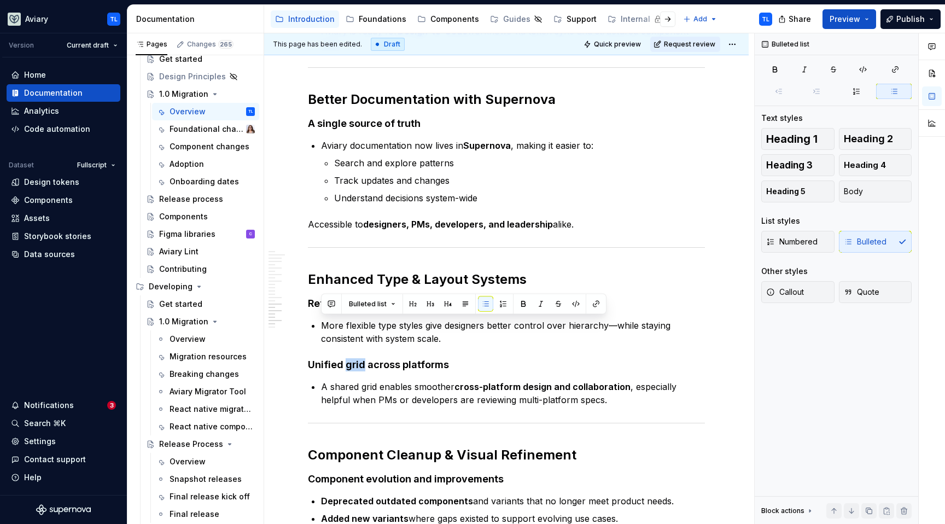
click at [350, 365] on strong "Unified grid across platforms" at bounding box center [378, 364] width 141 height 11
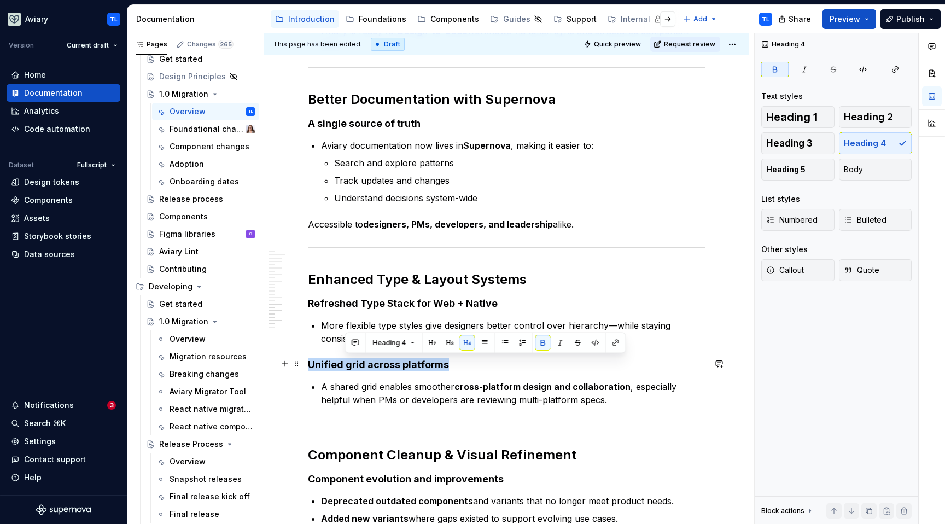
click at [350, 365] on strong "Unified grid across platforms" at bounding box center [378, 364] width 141 height 11
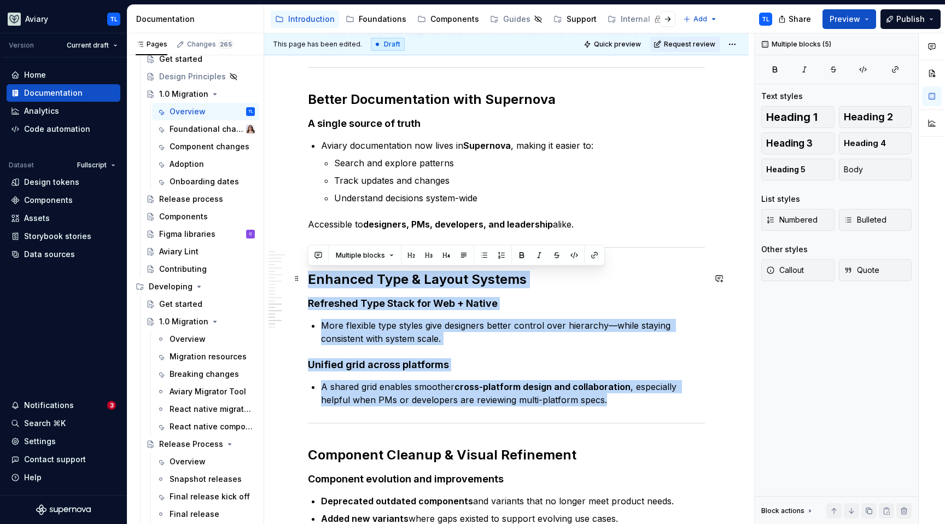
drag, startPoint x: 615, startPoint y: 398, endPoint x: 302, endPoint y: 281, distance: 334.2
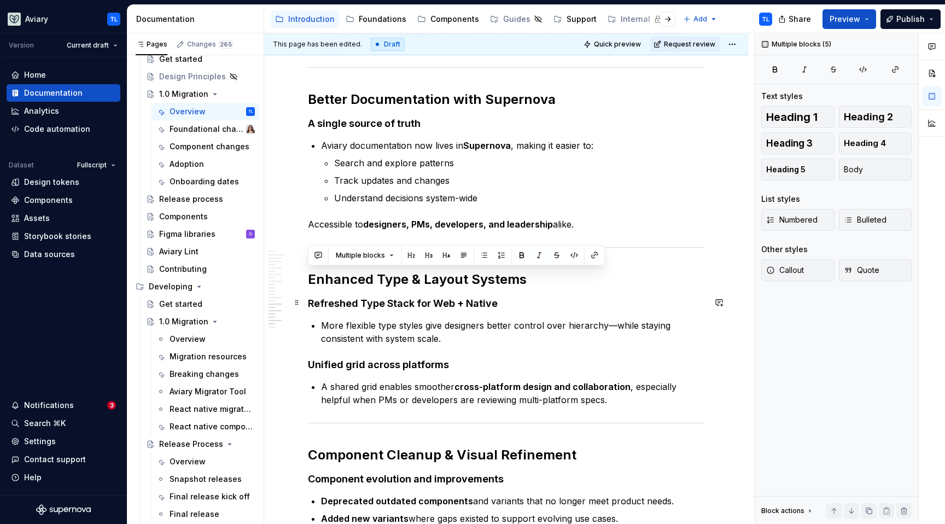
click at [564, 297] on h4 "Refreshed Type Stack for Web + Native" at bounding box center [506, 303] width 397 height 13
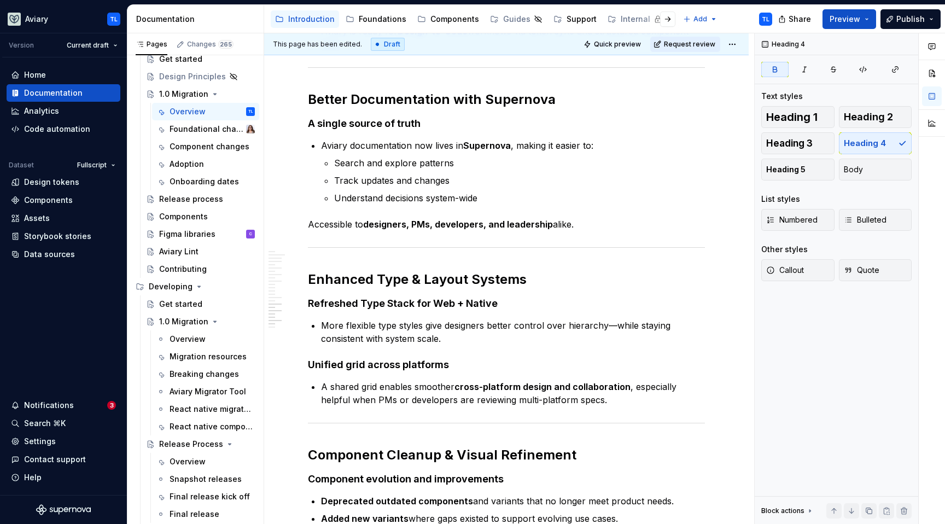
click at [462, 452] on h2 "Component Cleanup & Visual Refinement" at bounding box center [506, 454] width 397 height 17
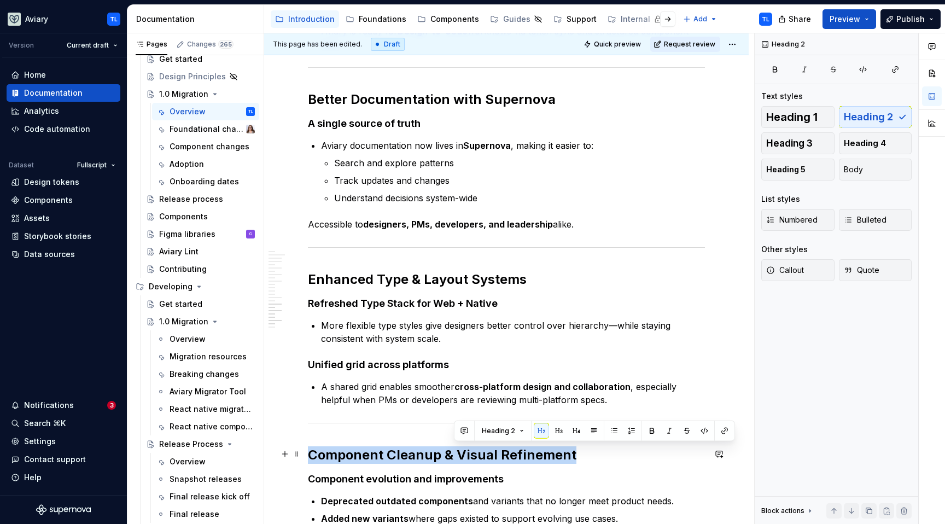
click at [461, 452] on h2 "Component Cleanup & Visual Refinement" at bounding box center [506, 454] width 397 height 17
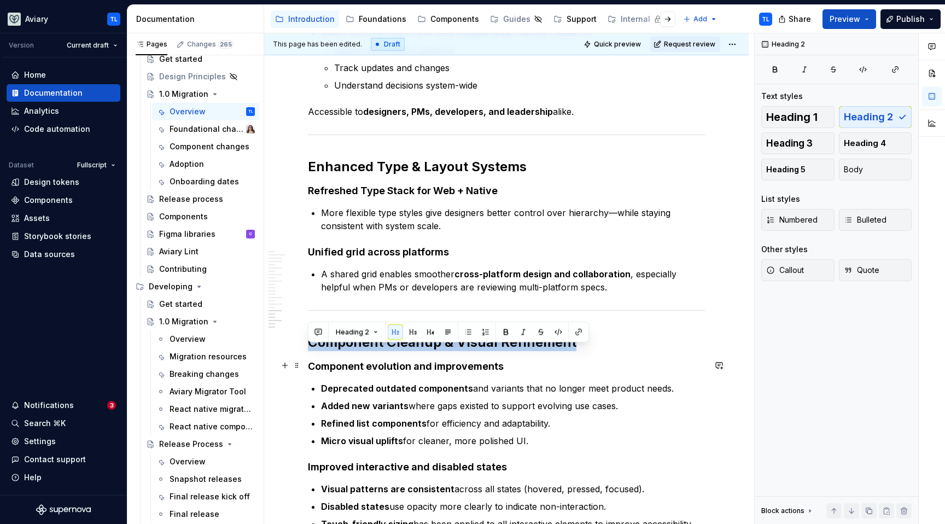
scroll to position [1600, 0]
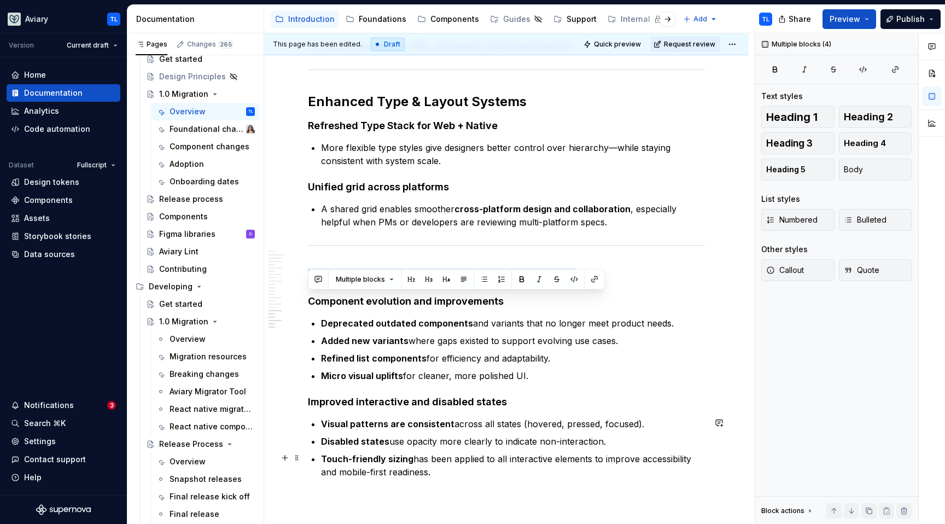
drag, startPoint x: 309, startPoint y: 297, endPoint x: 455, endPoint y: 455, distance: 214.8
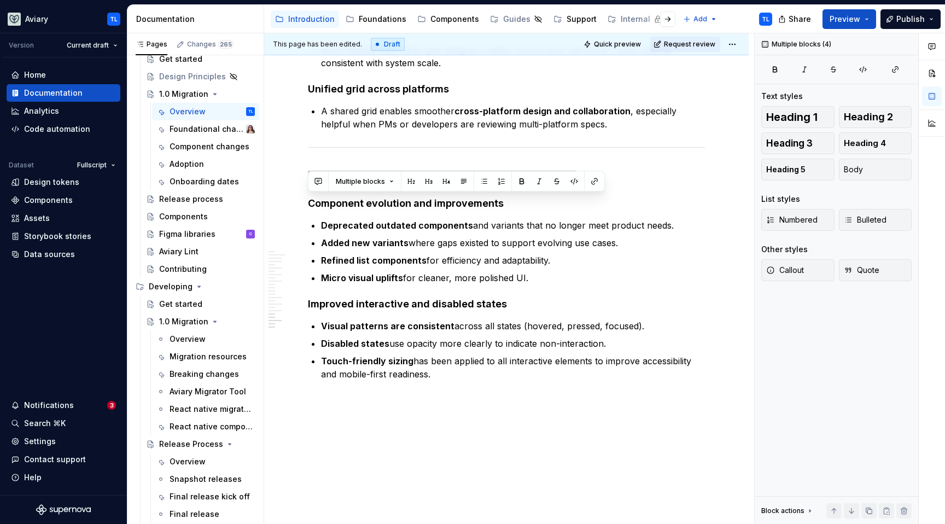
scroll to position [1699, 0]
click at [434, 201] on strong "Component evolution and improvements" at bounding box center [406, 201] width 196 height 11
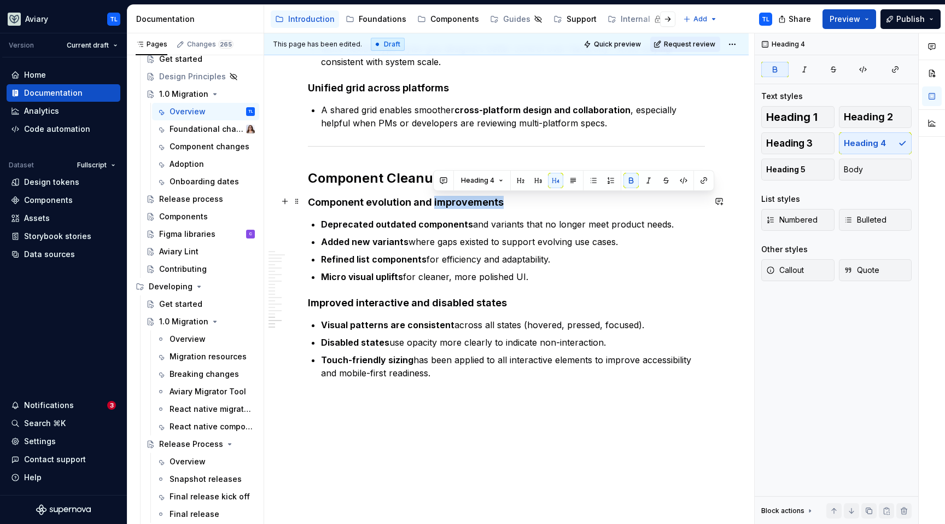
click at [435, 201] on strong "Component evolution and improvements" at bounding box center [406, 201] width 196 height 11
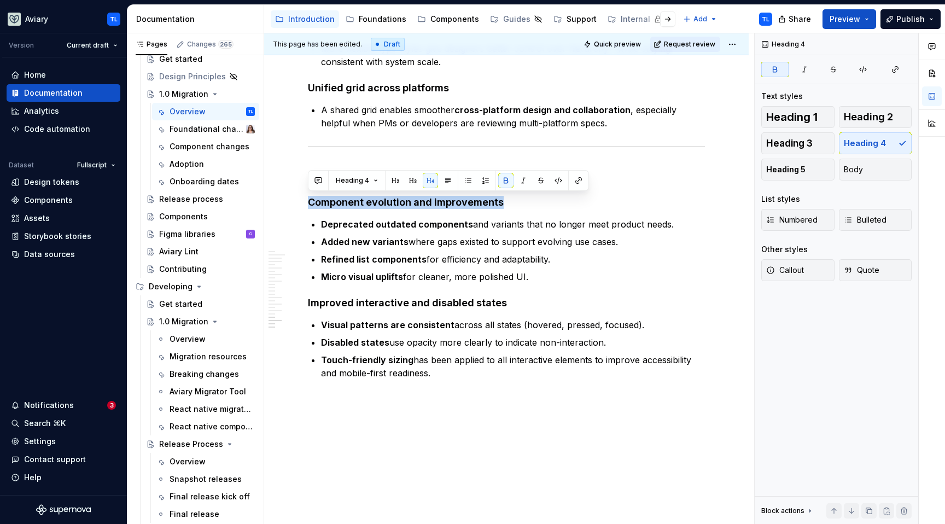
click at [442, 201] on strong "Component evolution and improvements" at bounding box center [406, 201] width 196 height 11
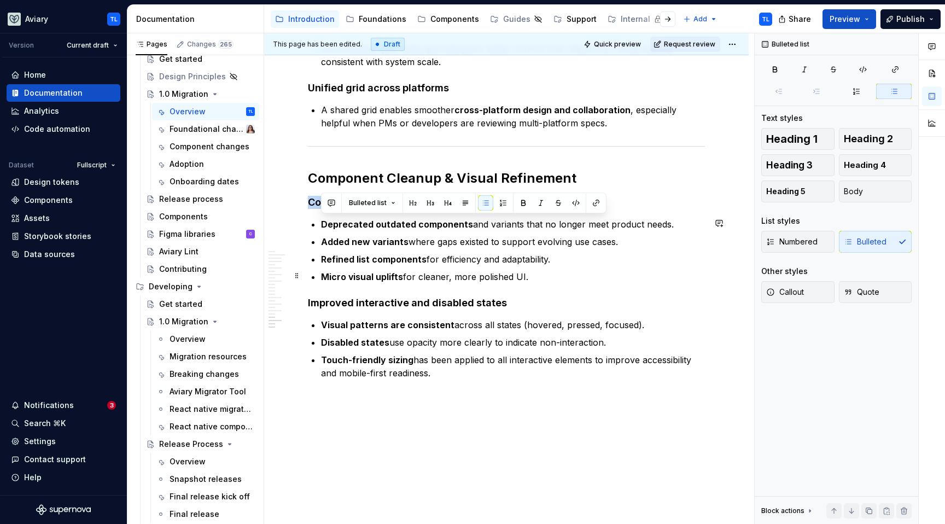
drag, startPoint x: 322, startPoint y: 221, endPoint x: 552, endPoint y: 274, distance: 236.1
click at [552, 274] on ul "Deprecated outdated components and variants that no longer meet product needs. …" at bounding box center [513, 251] width 384 height 66
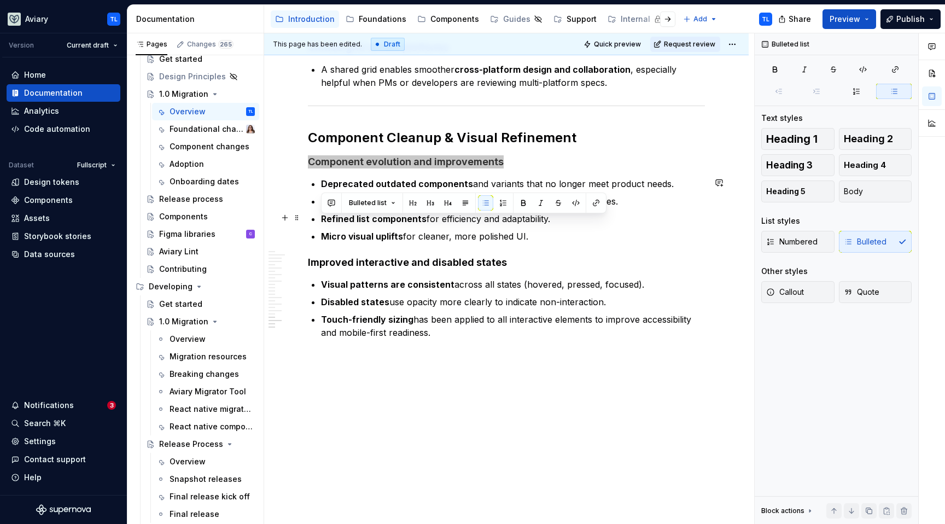
scroll to position [1750, 0]
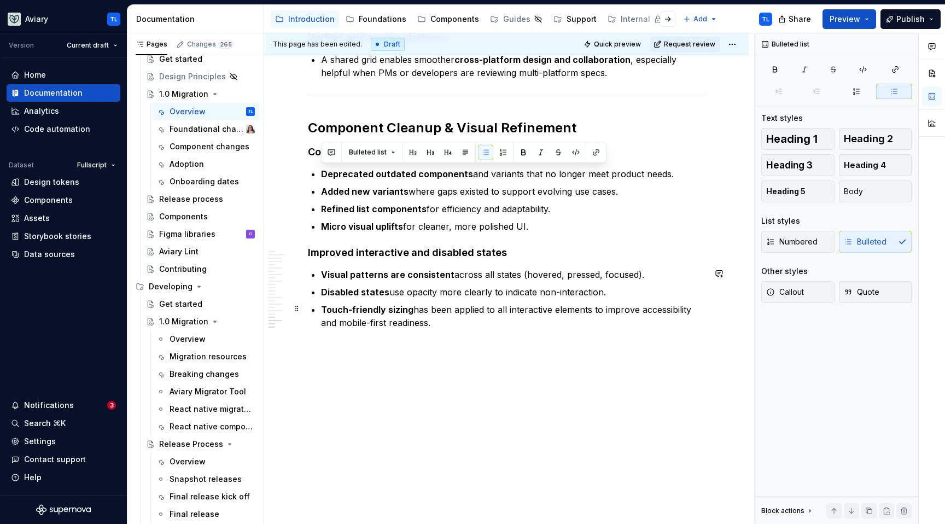
click at [432, 307] on p "Touch-friendly sizing has been applied to all interactive elements to improve a…" at bounding box center [513, 316] width 384 height 26
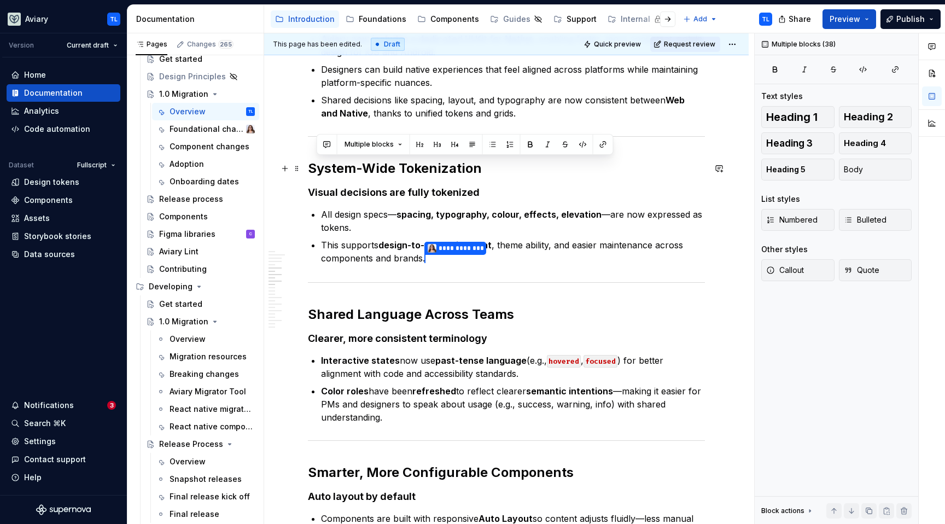
scroll to position [636, 0]
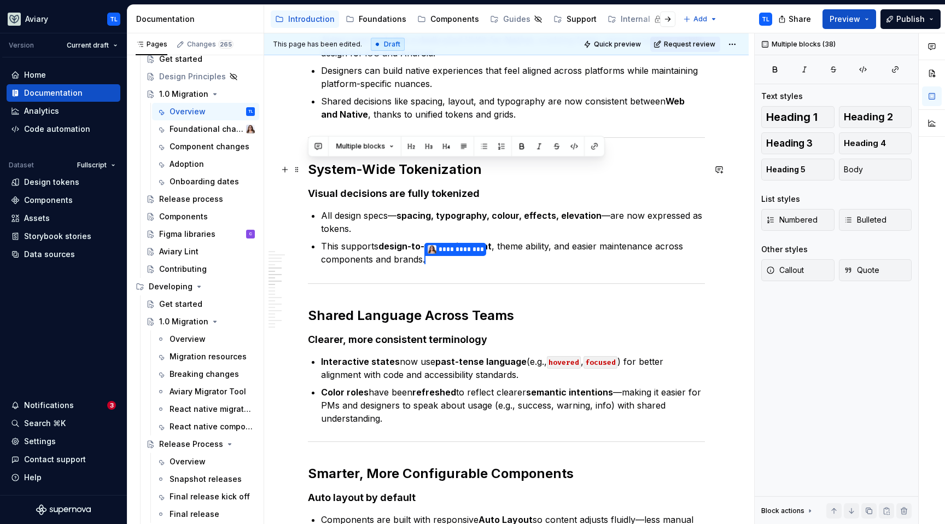
drag, startPoint x: 435, startPoint y: 317, endPoint x: 312, endPoint y: 169, distance: 192.2
click at [312, 168] on div "A more unified, scalable, and code-ready design system Aviary 1.0 marks the nex…" at bounding box center [506, 524] width 397 height 1889
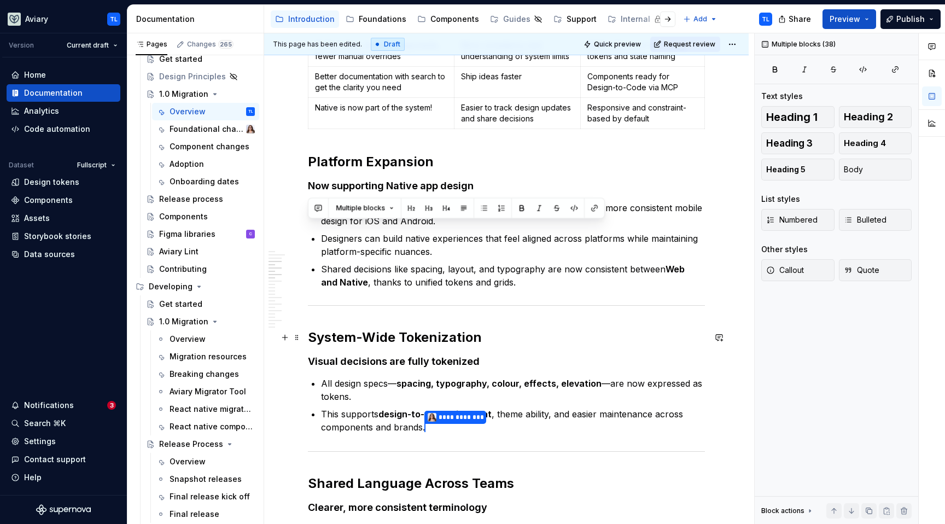
scroll to position [466, 0]
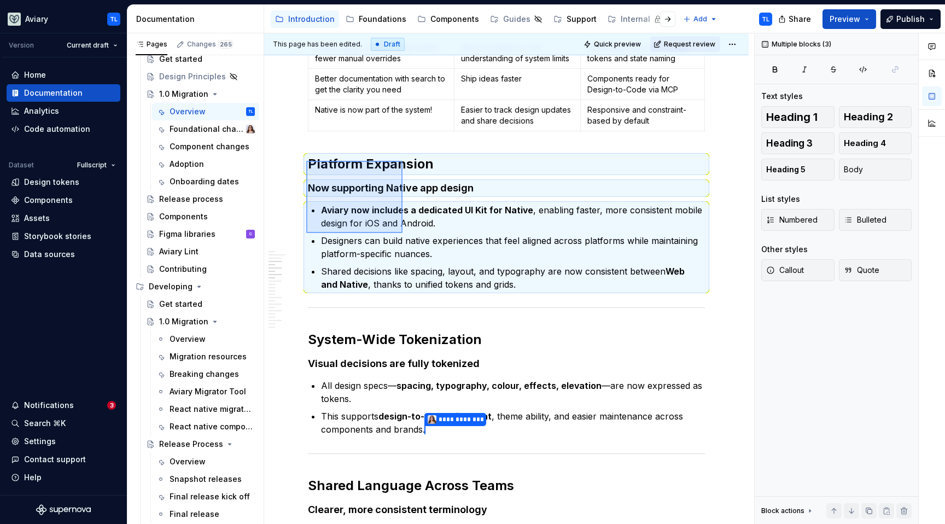
drag, startPoint x: 306, startPoint y: 161, endPoint x: 460, endPoint y: 264, distance: 185.6
click at [460, 264] on div "This page has been edited. Draft Quick preview Request review 1.0 Migration Edi…" at bounding box center [509, 278] width 490 height 491
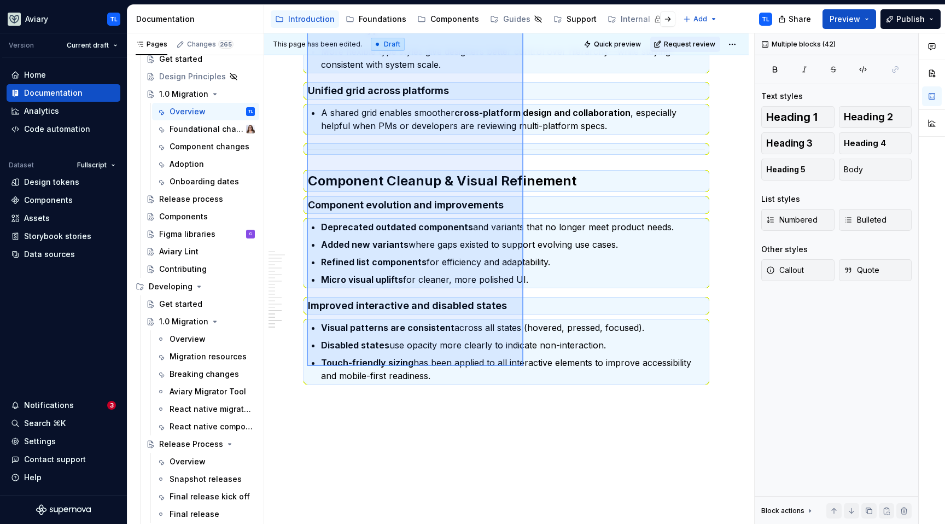
scroll to position [1738, 0]
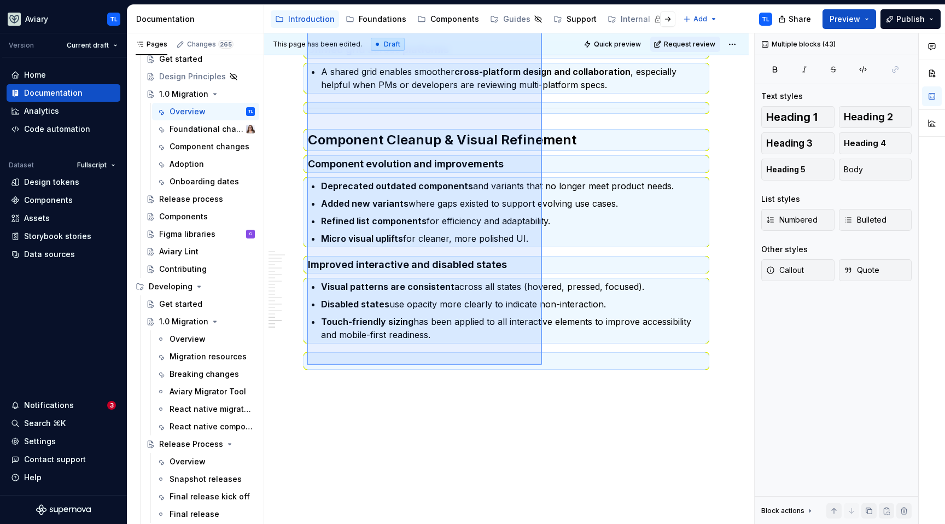
drag, startPoint x: 307, startPoint y: 162, endPoint x: 542, endPoint y: 365, distance: 310.2
click at [542, 365] on div "This page has been edited. Draft Quick preview Request review 1.0 Migration Edi…" at bounding box center [509, 278] width 490 height 491
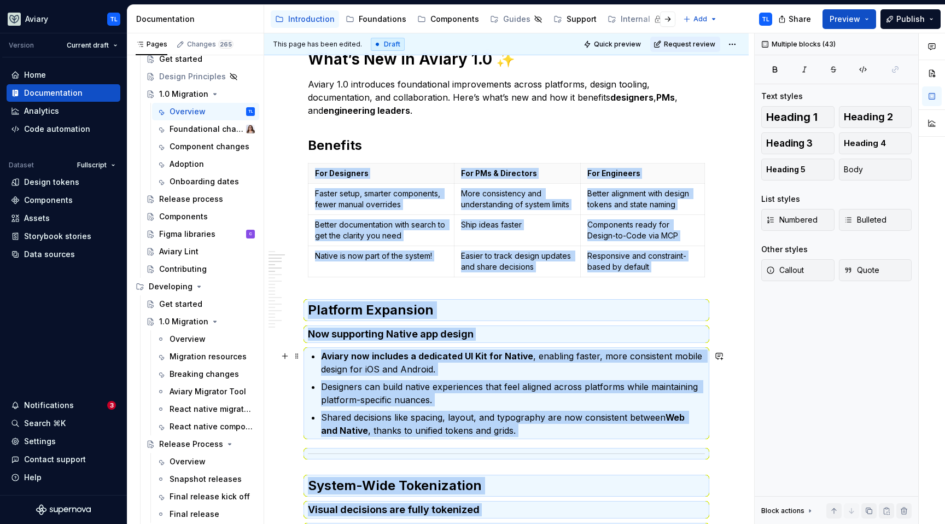
scroll to position [318, 0]
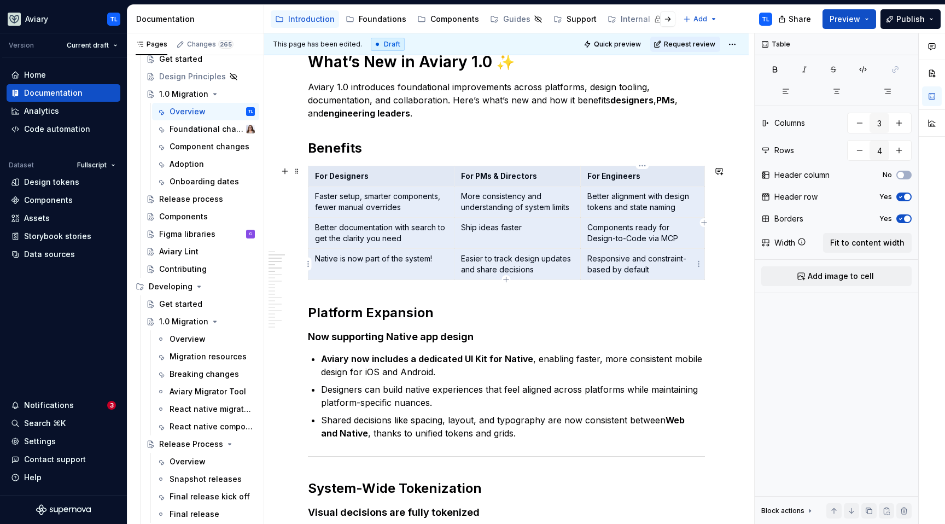
drag, startPoint x: 315, startPoint y: 176, endPoint x: 646, endPoint y: 260, distance: 341.5
click at [646, 260] on tbody "For Designers For PMs & Directors For Engineers Faster setup, smarter component…" at bounding box center [506, 223] width 396 height 114
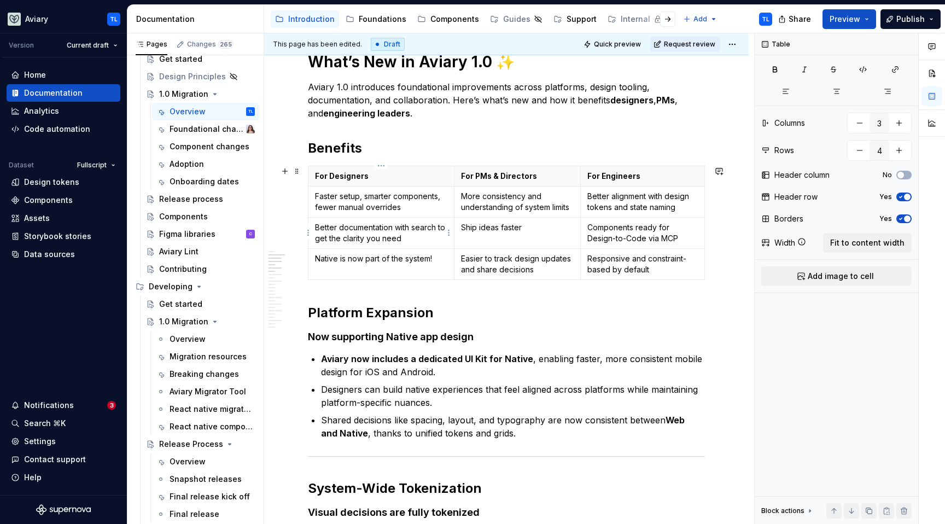
click at [430, 248] on td "Better documentation with search to get the clarity you need" at bounding box center [381, 233] width 146 height 31
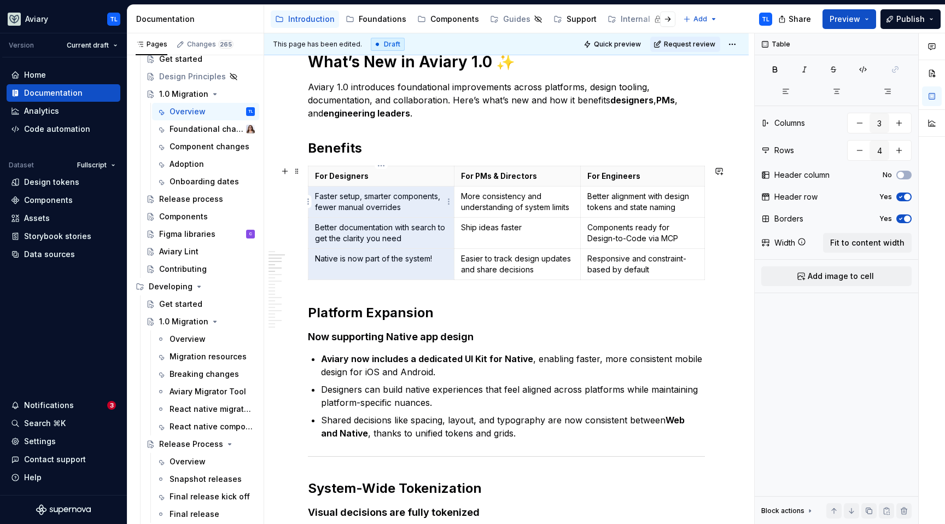
drag, startPoint x: 432, startPoint y: 254, endPoint x: 349, endPoint y: 201, distance: 99.1
click at [349, 201] on tbody "For Designers For PMs & Directors For Engineers Faster setup, smarter component…" at bounding box center [506, 223] width 396 height 114
click at [492, 178] on p "For PMs & Directors" at bounding box center [517, 176] width 113 height 11
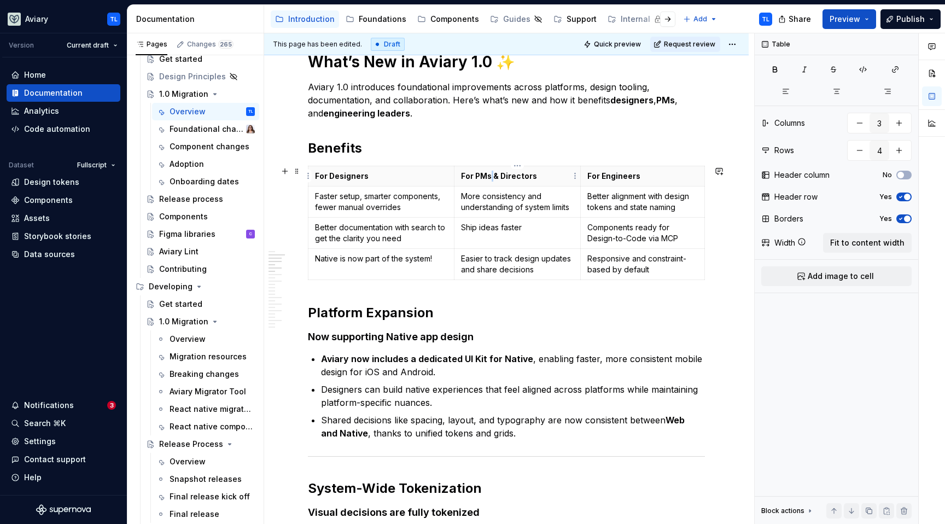
click at [492, 178] on p "For PMs & Directors" at bounding box center [517, 176] width 113 height 11
click at [503, 191] on p "More consistency and understanding of system limits" at bounding box center [517, 202] width 113 height 22
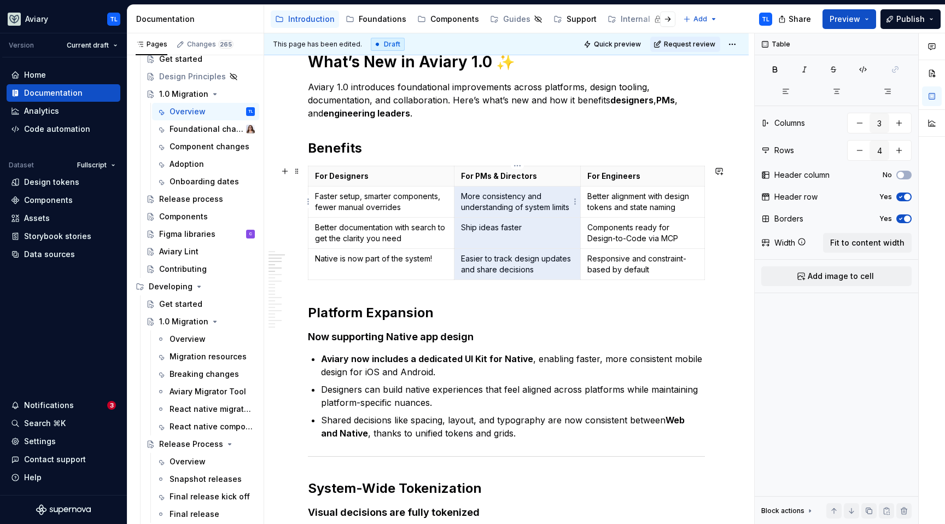
drag, startPoint x: 538, startPoint y: 265, endPoint x: 478, endPoint y: 195, distance: 92.7
click at [477, 195] on tbody "For Designers For PMs & Directors For Engineers Faster setup, smarter component…" at bounding box center [506, 223] width 396 height 114
click at [615, 171] on p "For Engineers" at bounding box center [642, 176] width 110 height 11
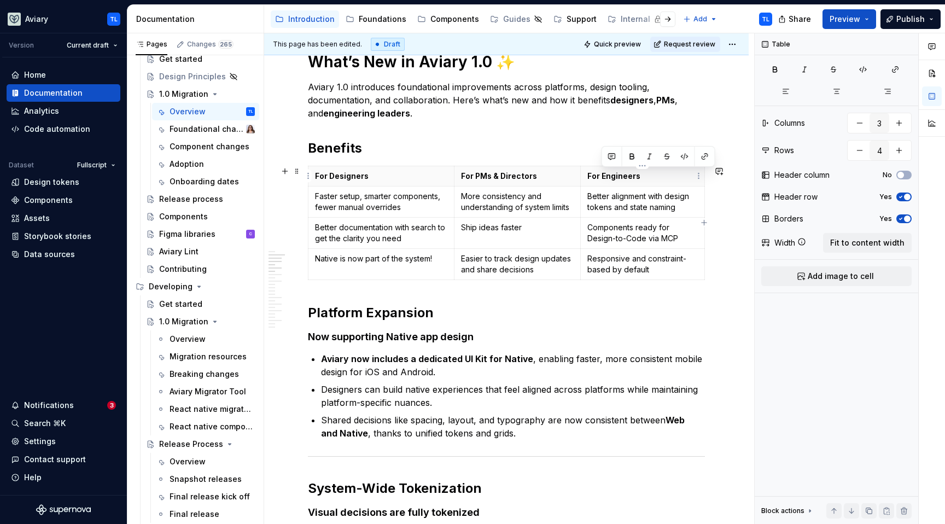
click at [615, 171] on p "For Engineers" at bounding box center [642, 176] width 110 height 11
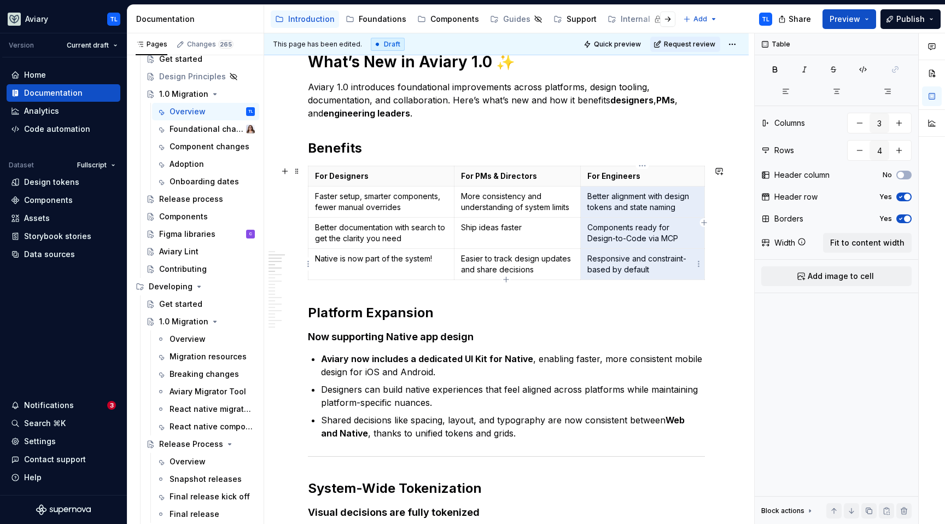
drag, startPoint x: 587, startPoint y: 195, endPoint x: 657, endPoint y: 263, distance: 97.1
click at [654, 259] on tbody "For Designers For PMs & Directors For Engineers Faster setup, smarter component…" at bounding box center [506, 223] width 396 height 114
drag, startPoint x: 586, startPoint y: 193, endPoint x: 669, endPoint y: 266, distance: 110.0
click at [669, 266] on tbody "For Designers For PMs & Directors For Engineers Faster setup, smarter component…" at bounding box center [506, 223] width 396 height 114
type textarea "*"
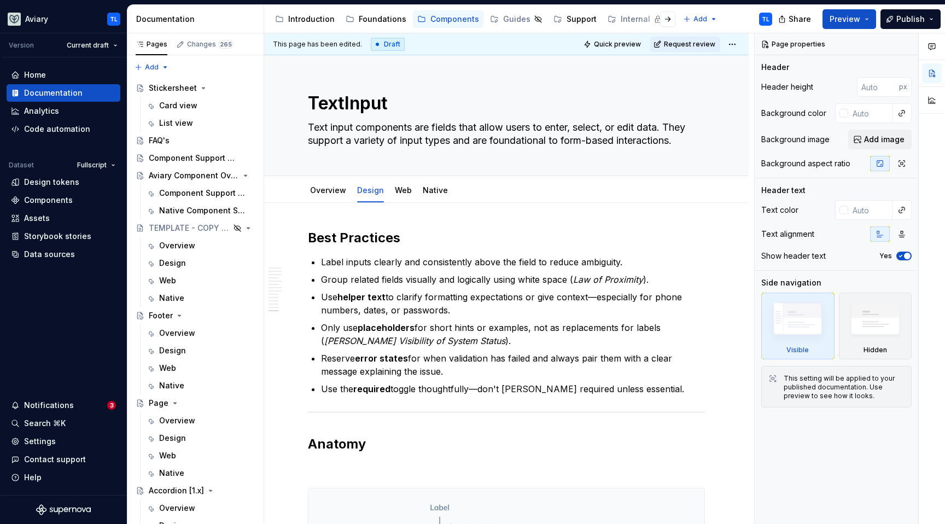
scroll to position [2822, 0]
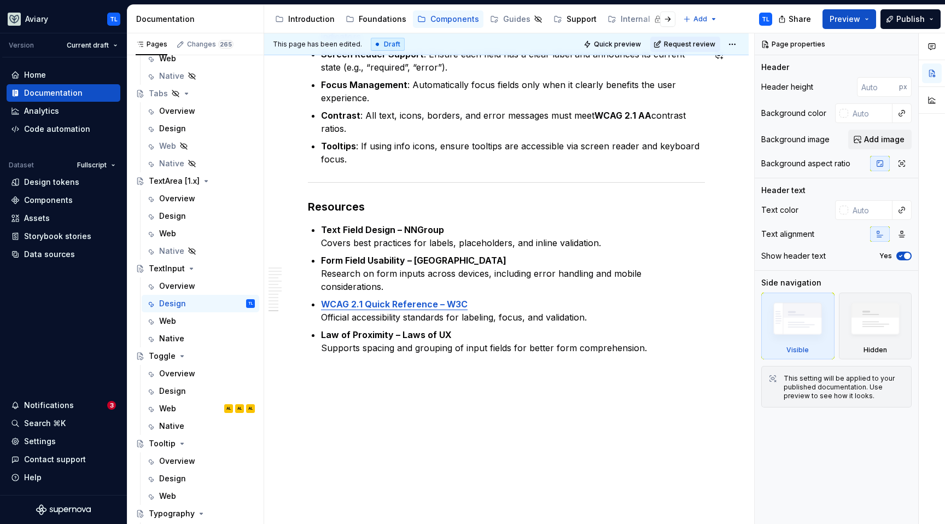
type textarea "*"
